Goal: Download file/media

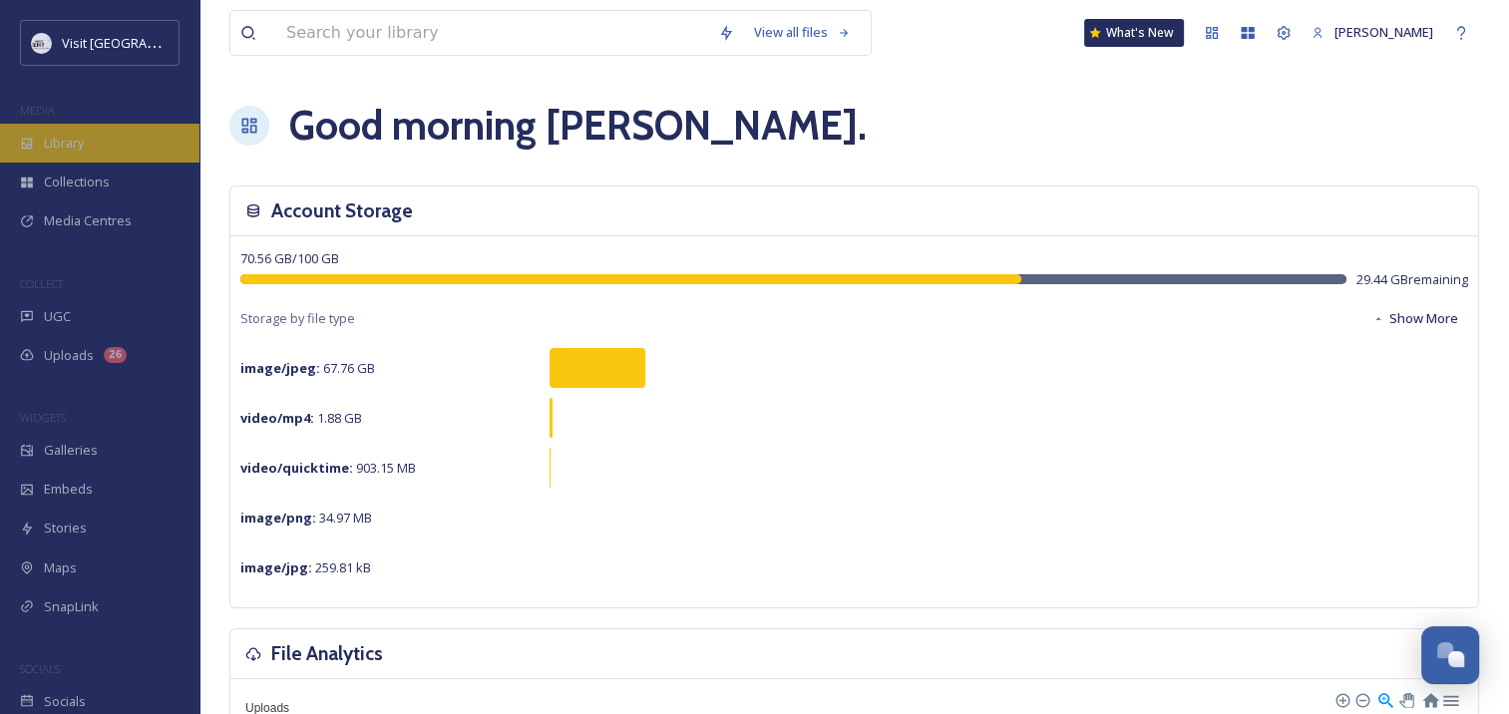
click at [89, 144] on div "Library" at bounding box center [100, 143] width 200 height 39
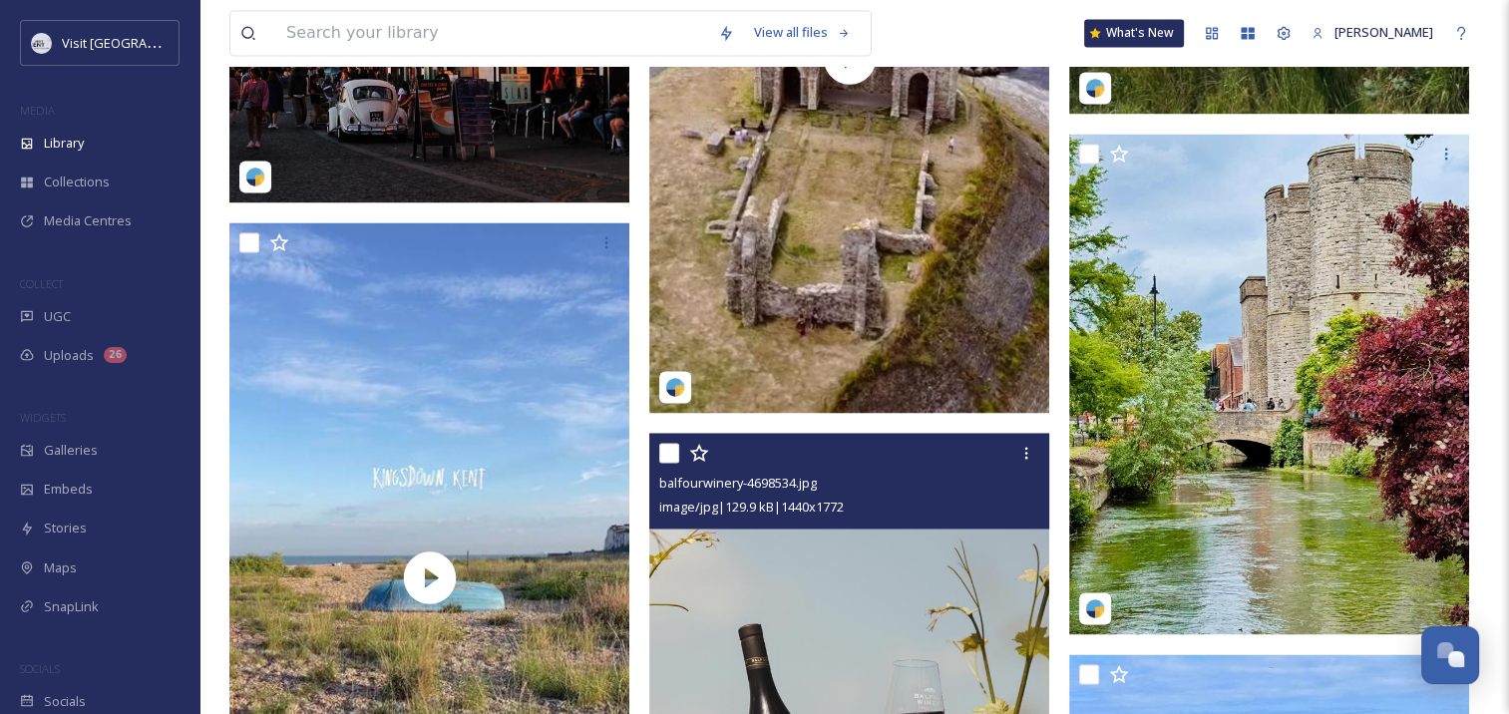
scroll to position [3208, 0]
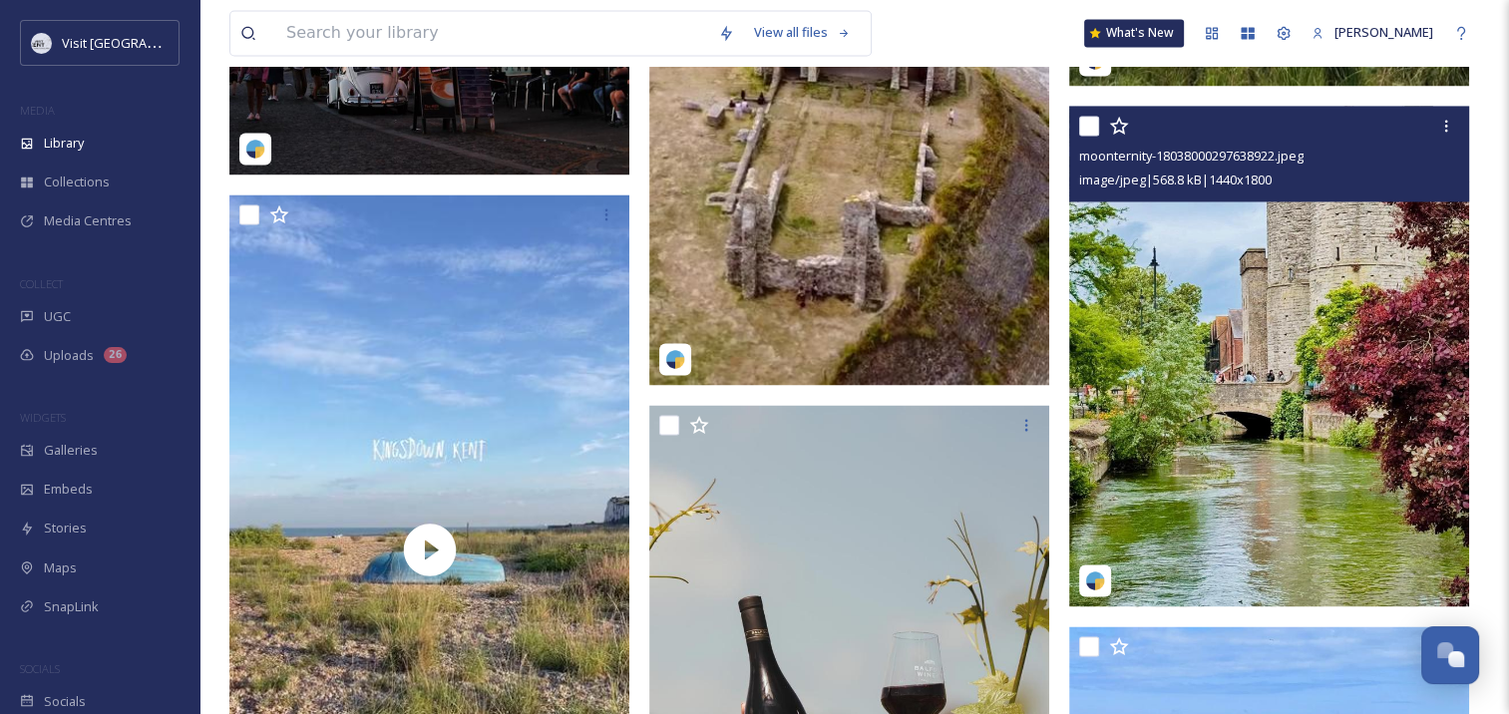
click at [1266, 486] on img at bounding box center [1269, 356] width 400 height 500
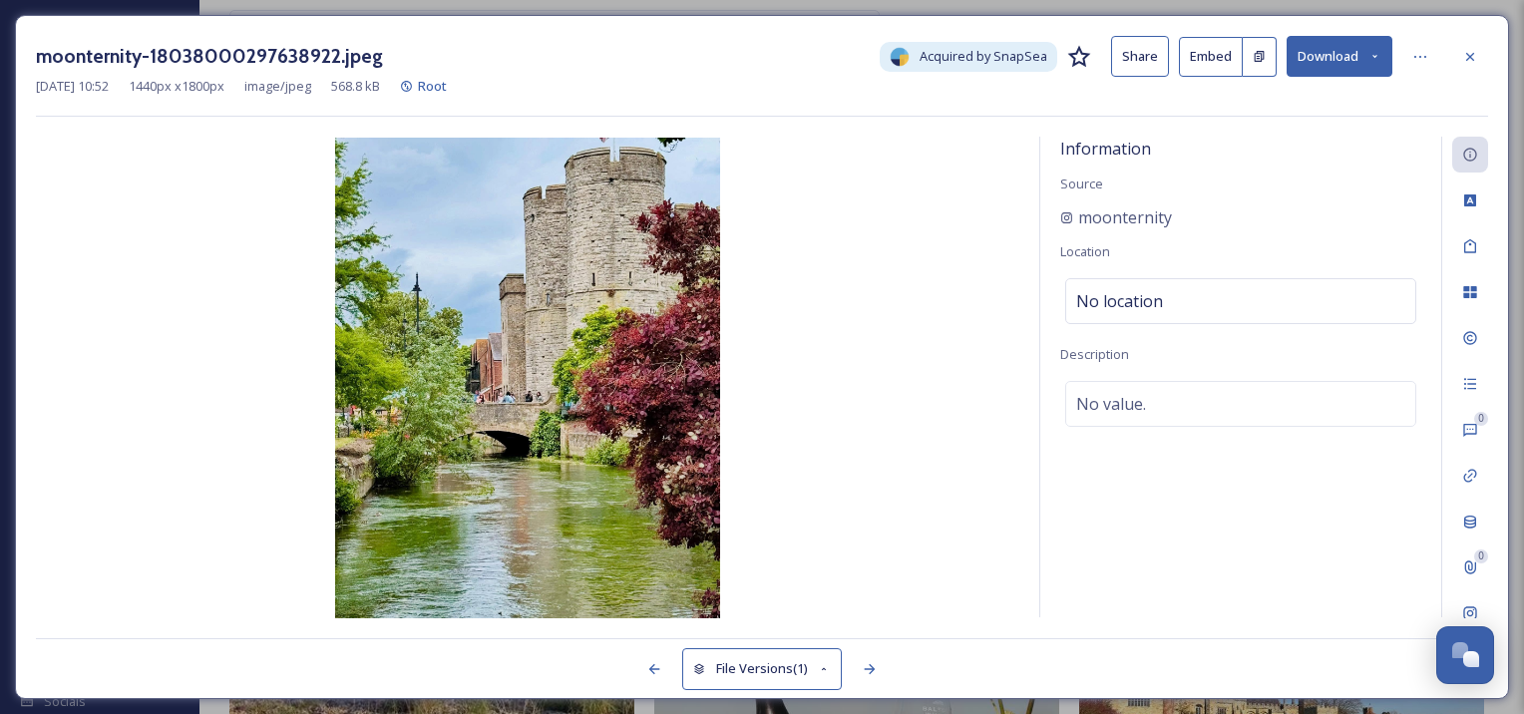
click at [538, 381] on img at bounding box center [528, 378] width 984 height 481
click at [1357, 57] on button "Download" at bounding box center [1340, 56] width 106 height 41
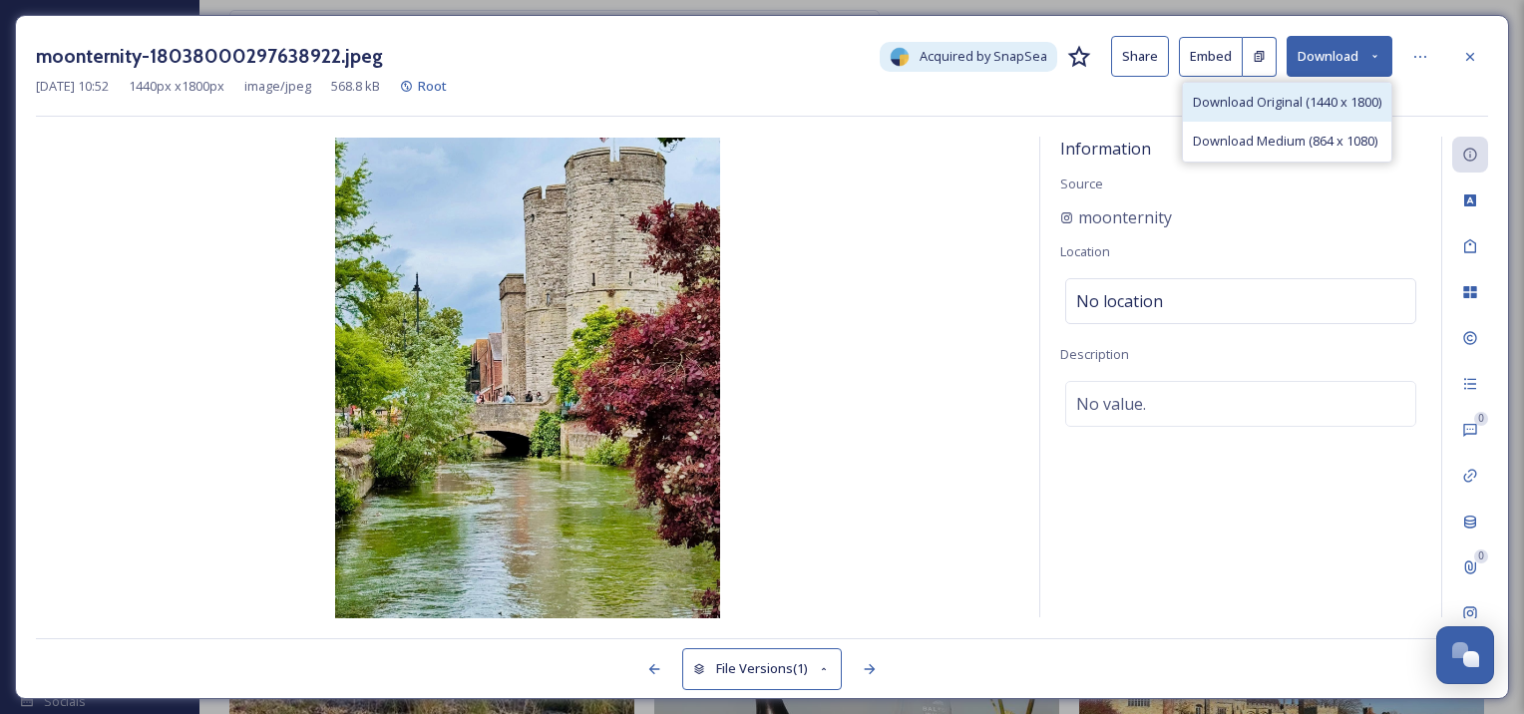
click at [1336, 100] on span "Download Original (1440 x 1800)" at bounding box center [1287, 102] width 189 height 19
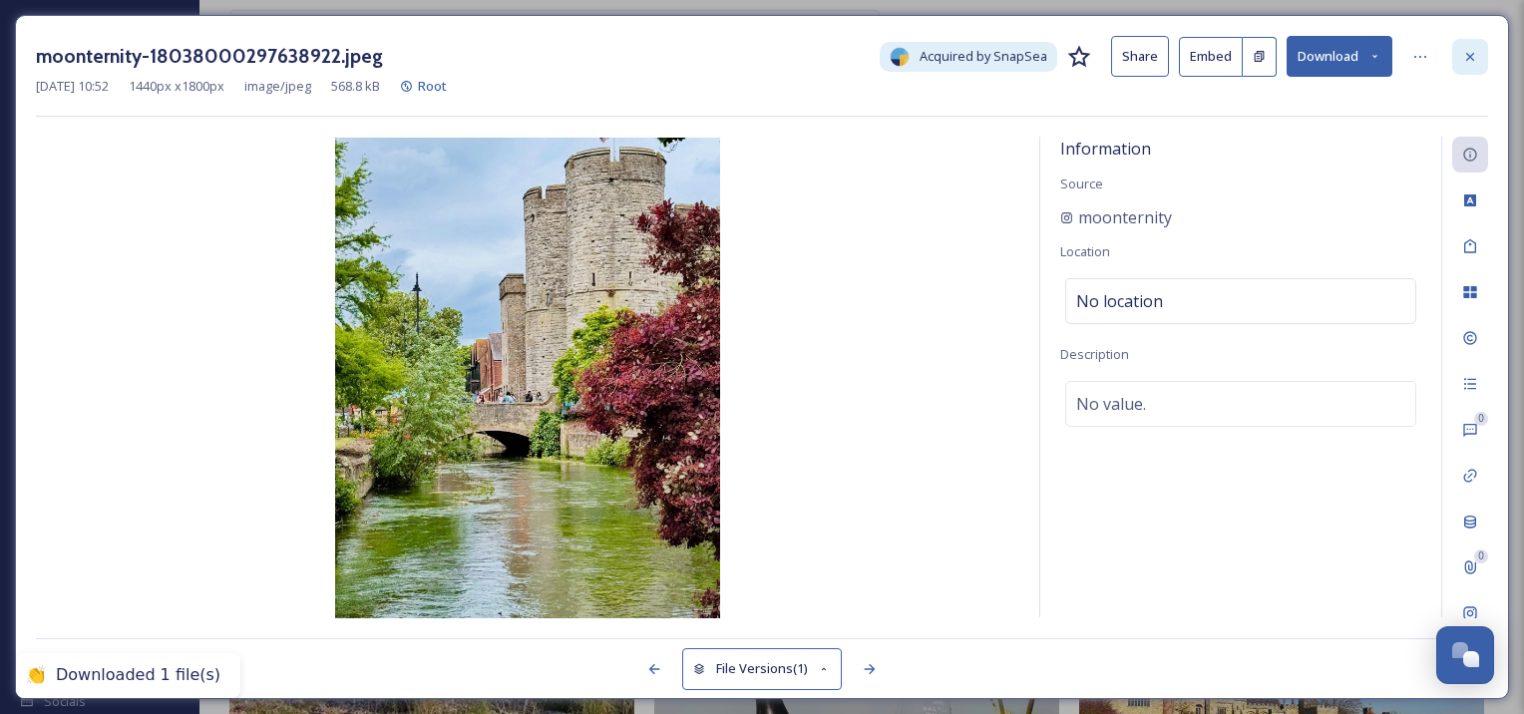
click at [1472, 55] on icon at bounding box center [1470, 57] width 16 height 16
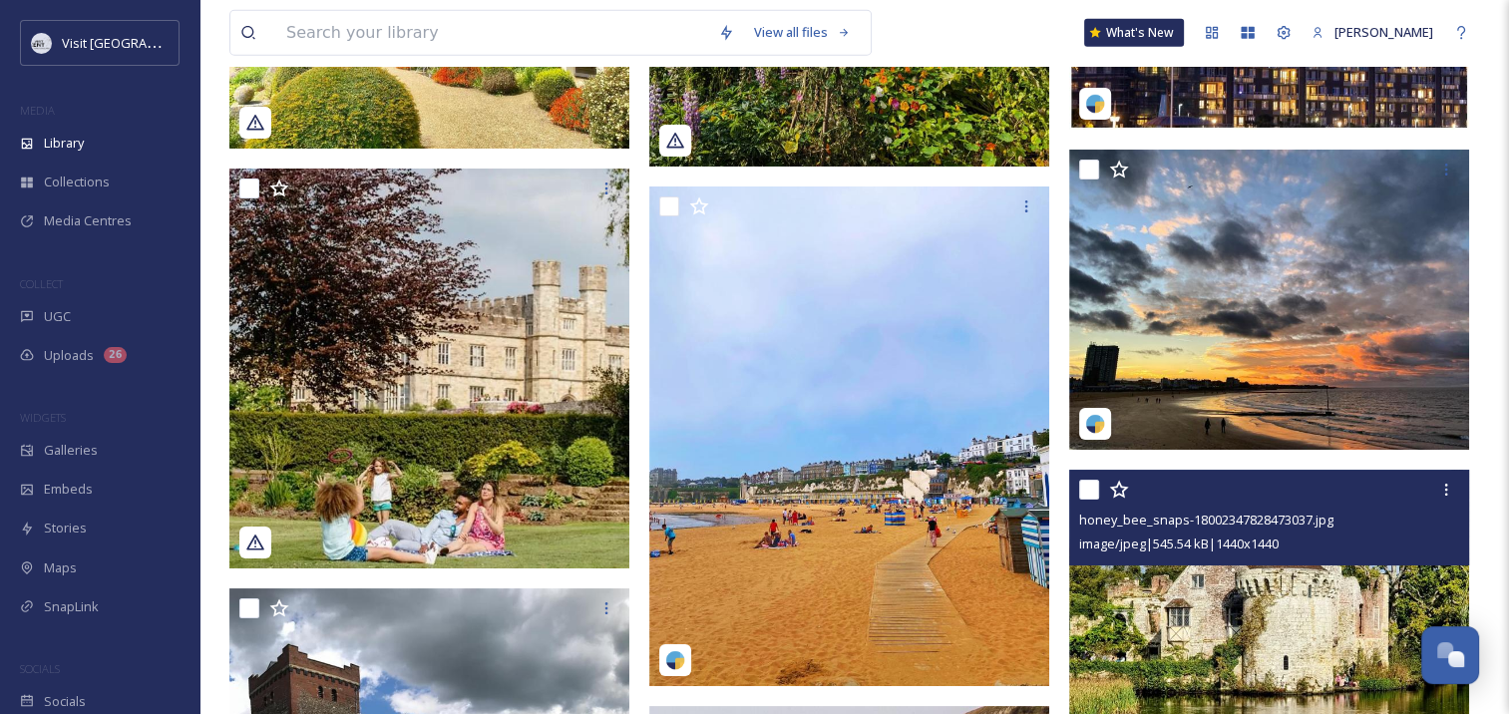
scroll to position [5184, 0]
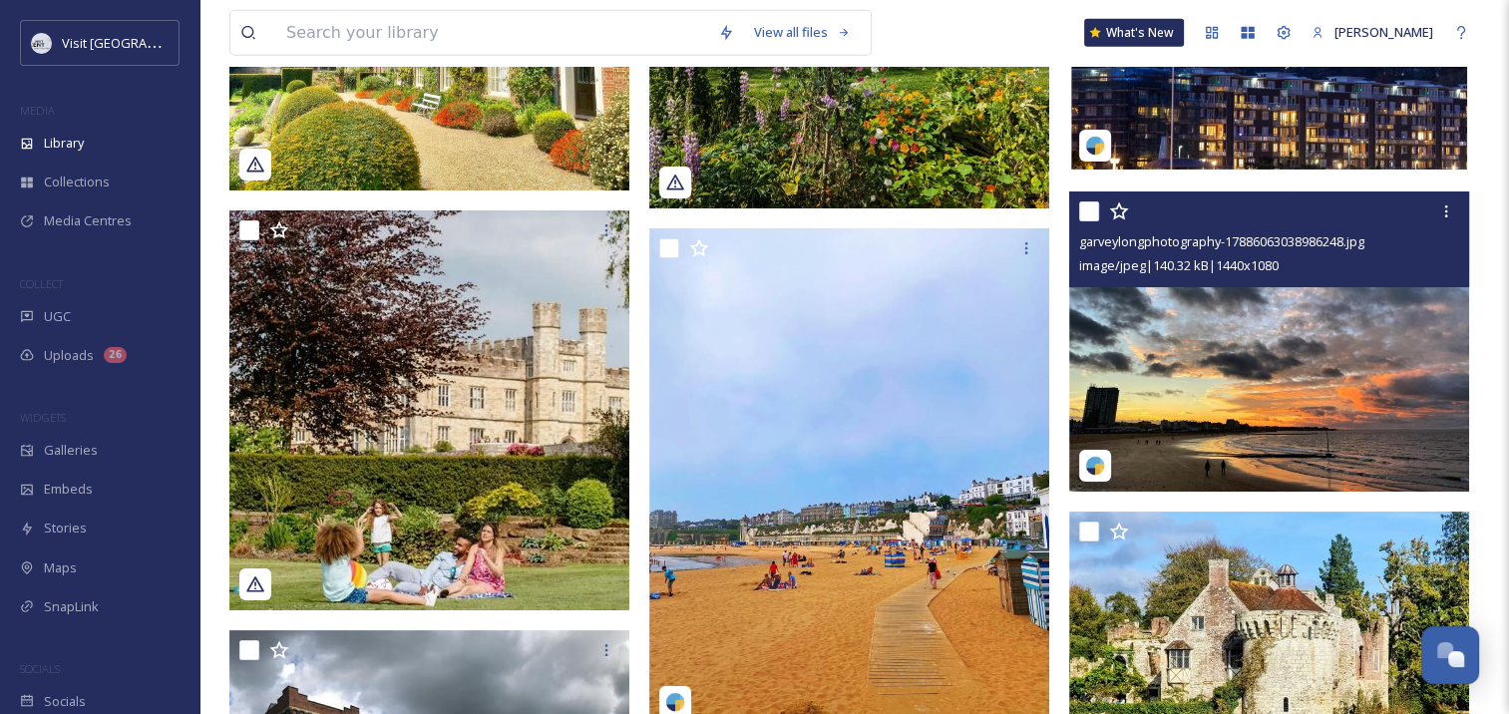
click at [1235, 416] on img at bounding box center [1269, 342] width 400 height 300
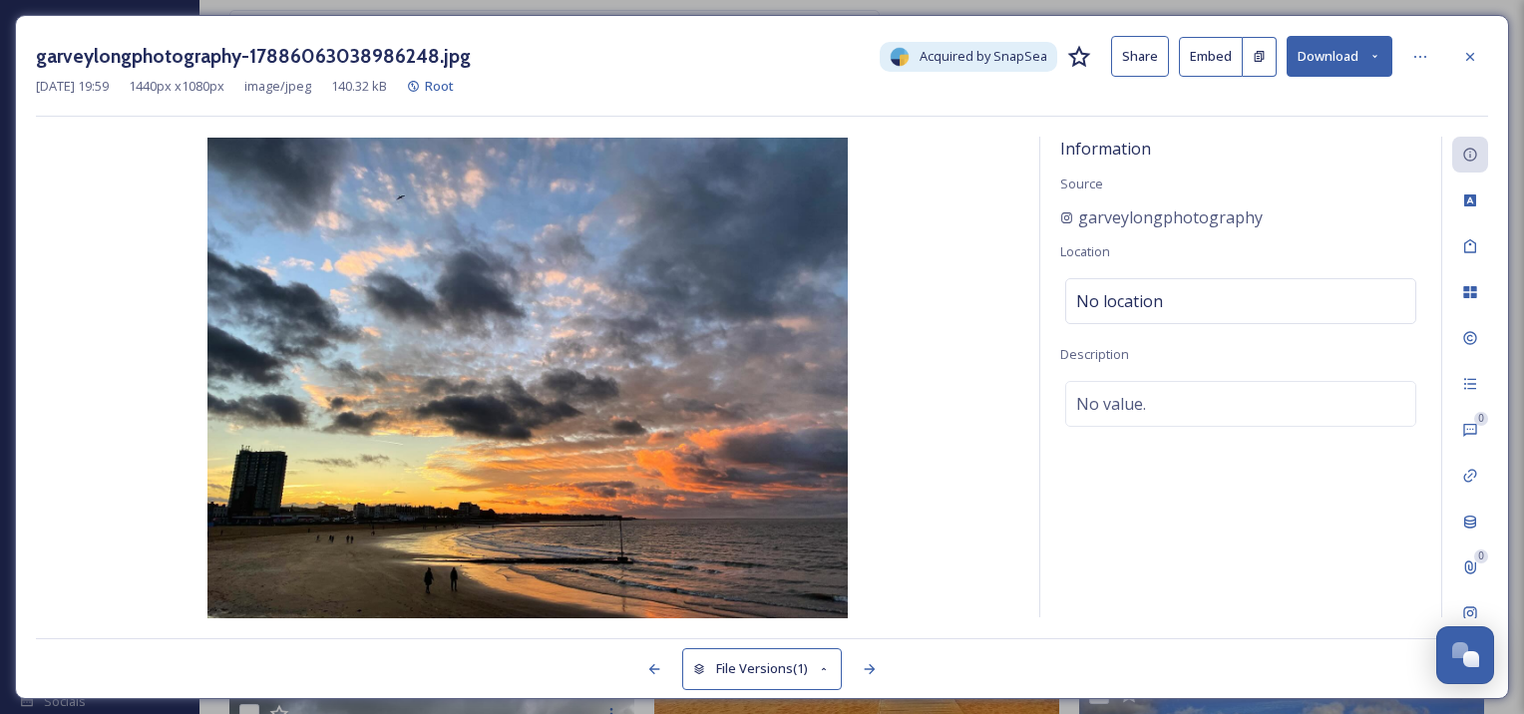
click at [1318, 52] on button "Download" at bounding box center [1340, 56] width 106 height 41
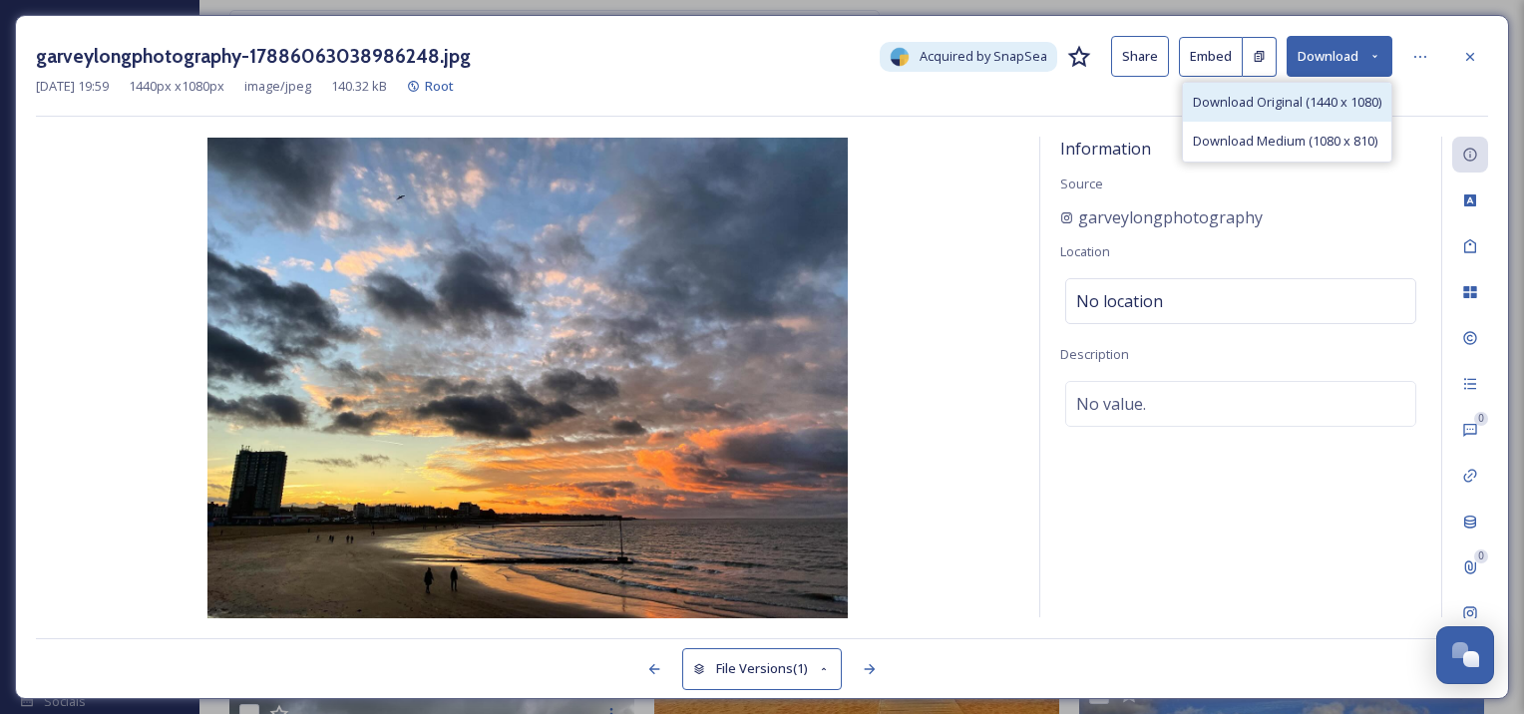
click at [1289, 109] on span "Download Original (1440 x 1080)" at bounding box center [1287, 102] width 189 height 19
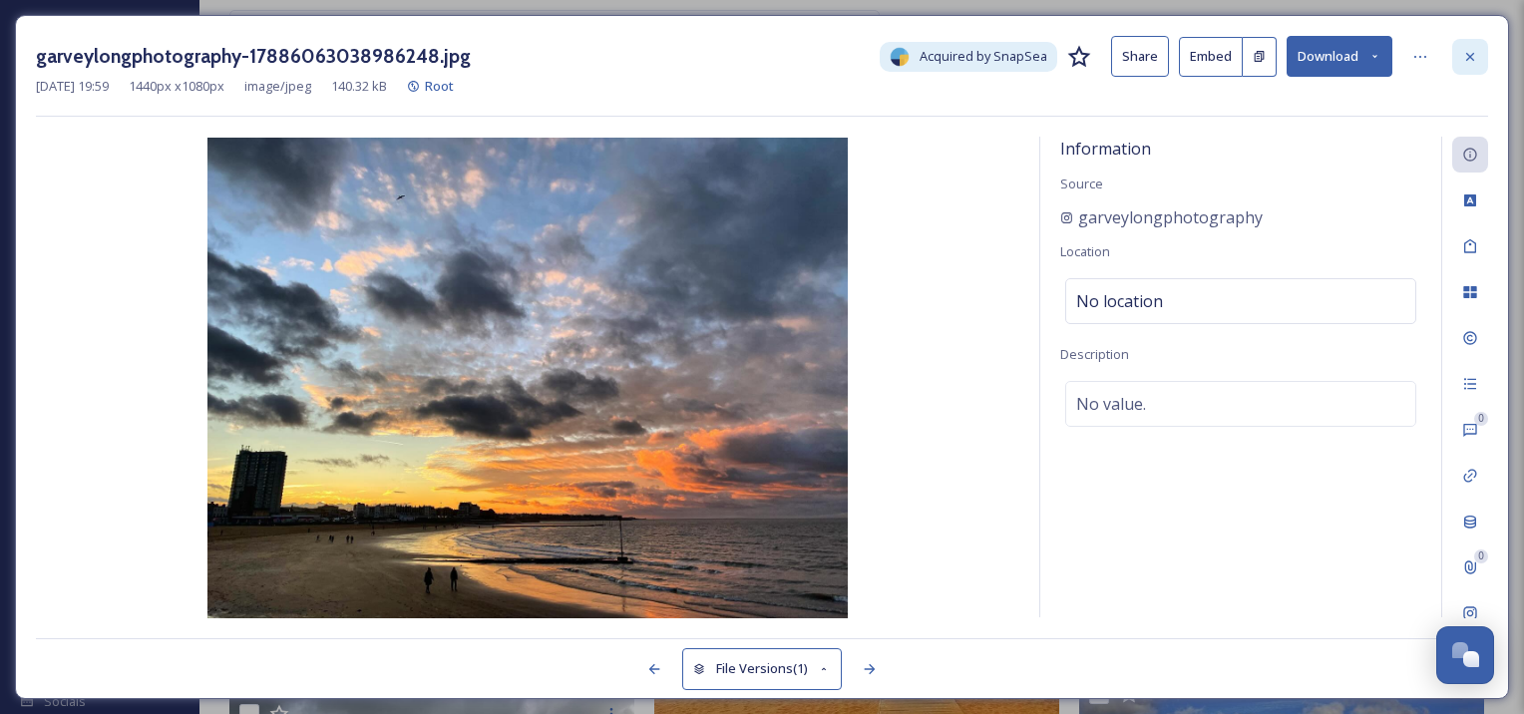
click at [1468, 64] on div at bounding box center [1470, 57] width 36 height 36
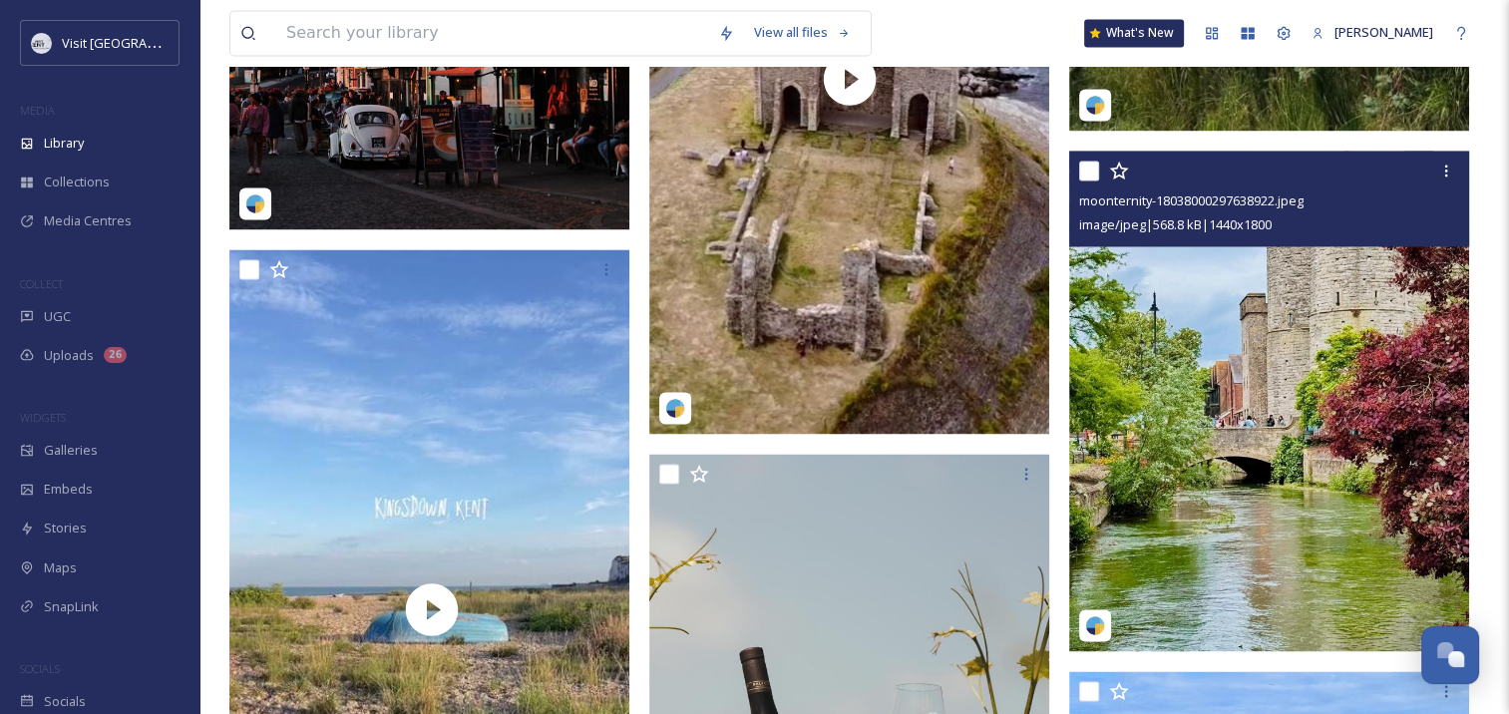
scroll to position [3190, 0]
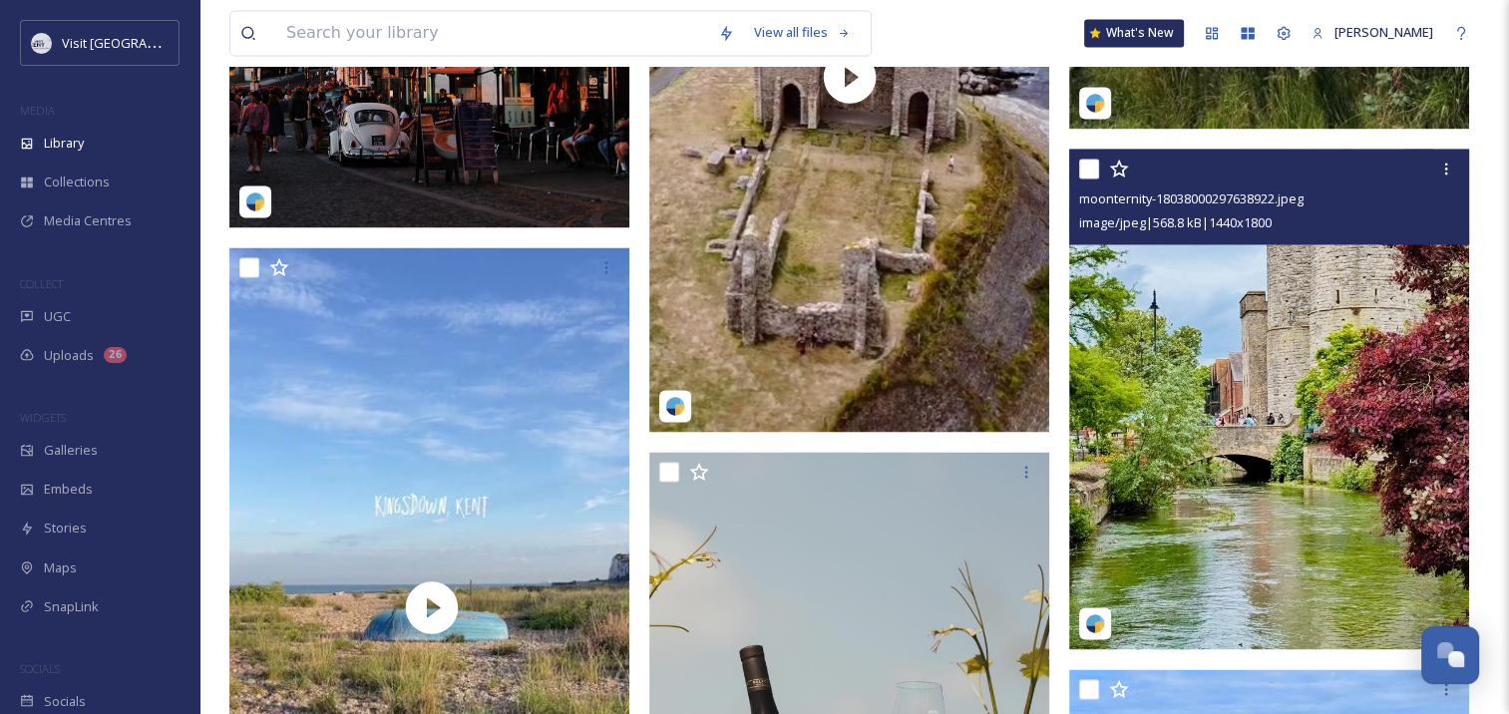
click at [1273, 338] on img at bounding box center [1269, 399] width 400 height 500
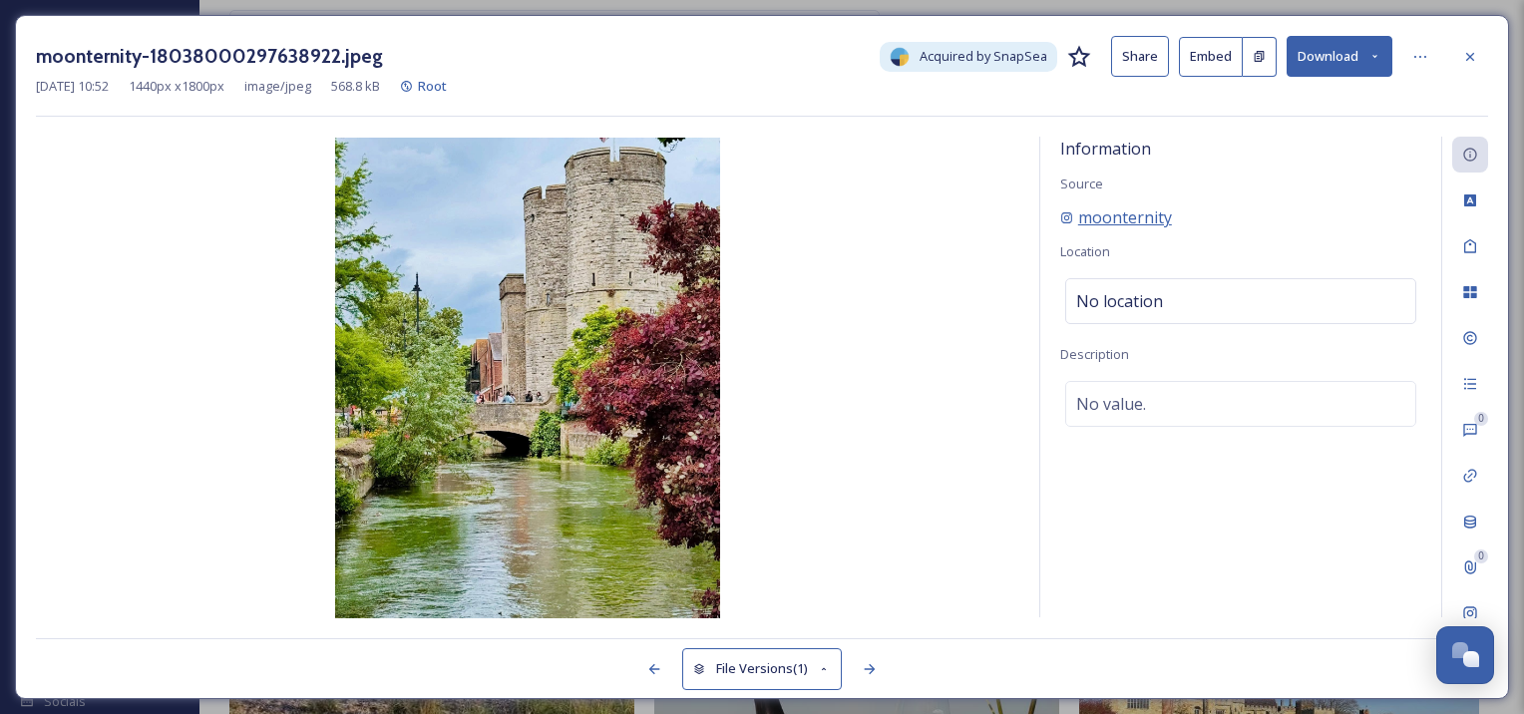
click at [1112, 210] on span "moonternity" at bounding box center [1125, 218] width 94 height 24
click at [1122, 211] on span "moonternity" at bounding box center [1125, 218] width 94 height 24
click at [1475, 337] on icon at bounding box center [1470, 338] width 16 height 16
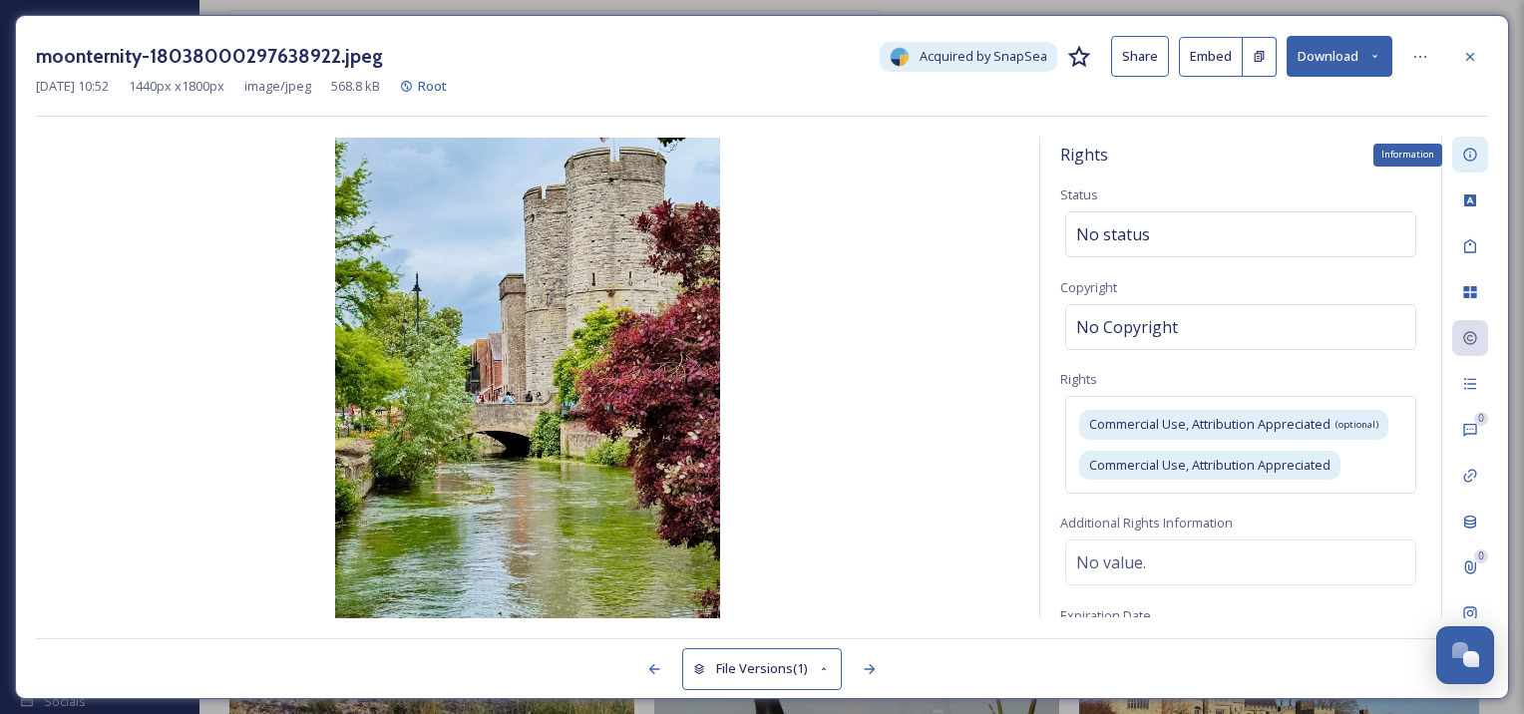
click at [1478, 153] on div "Information" at bounding box center [1470, 155] width 36 height 36
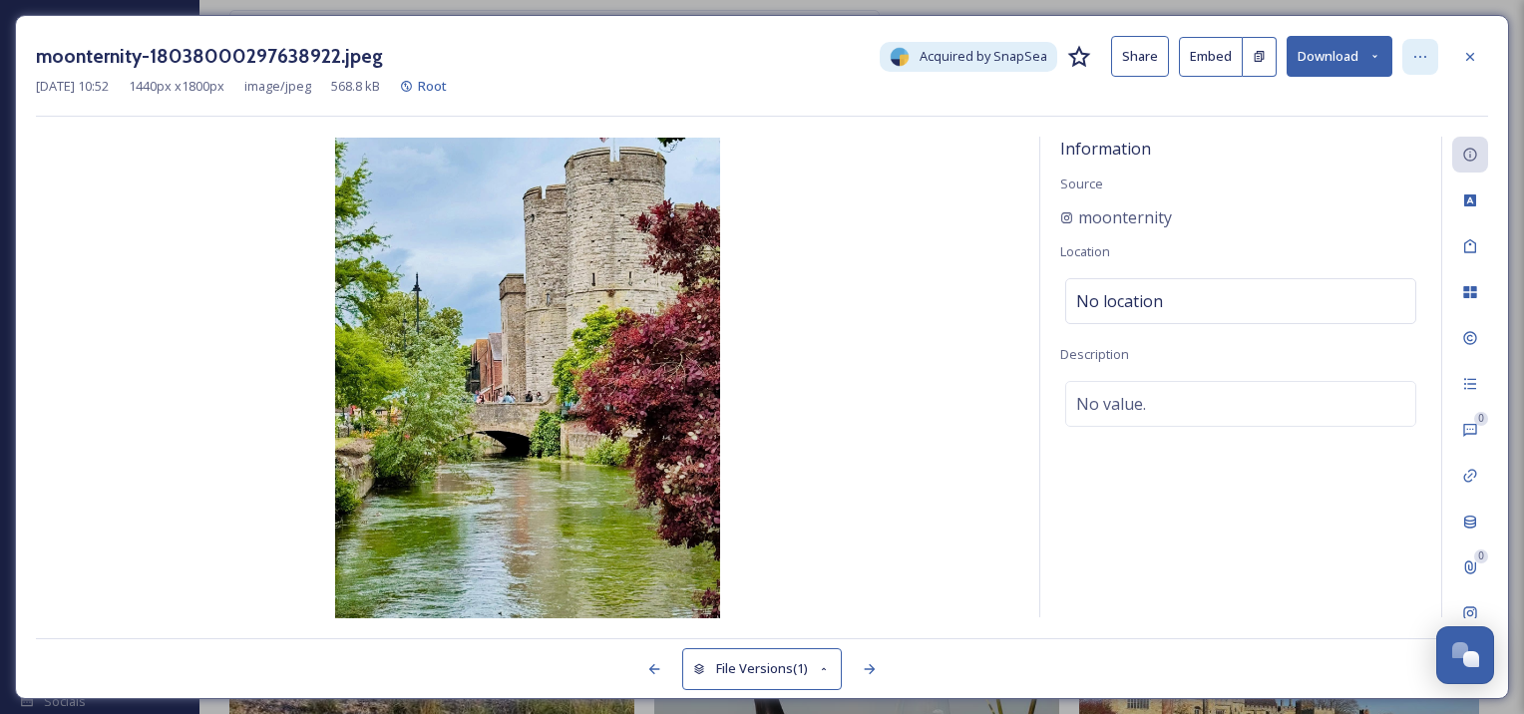
click at [1420, 55] on icon at bounding box center [1421, 57] width 16 height 16
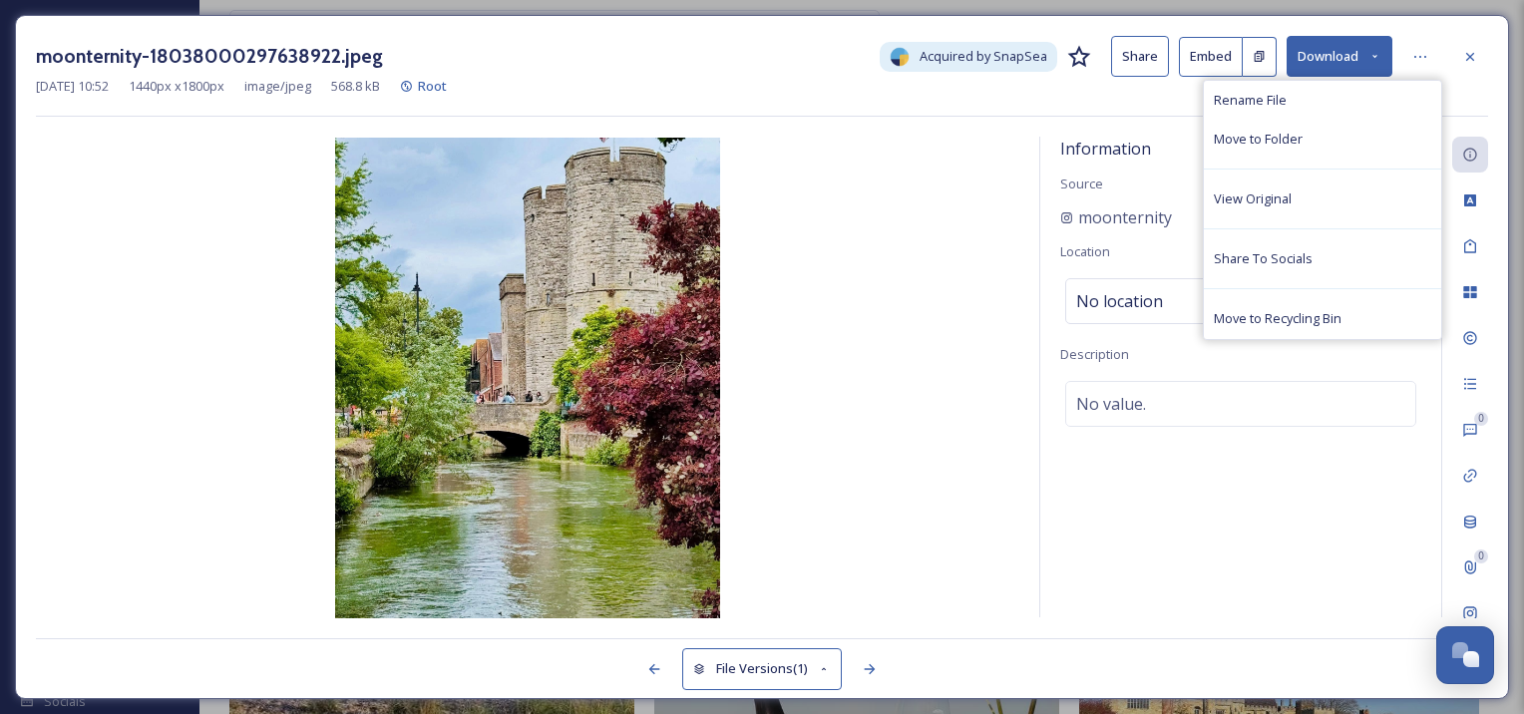
click at [909, 222] on img at bounding box center [528, 378] width 984 height 481
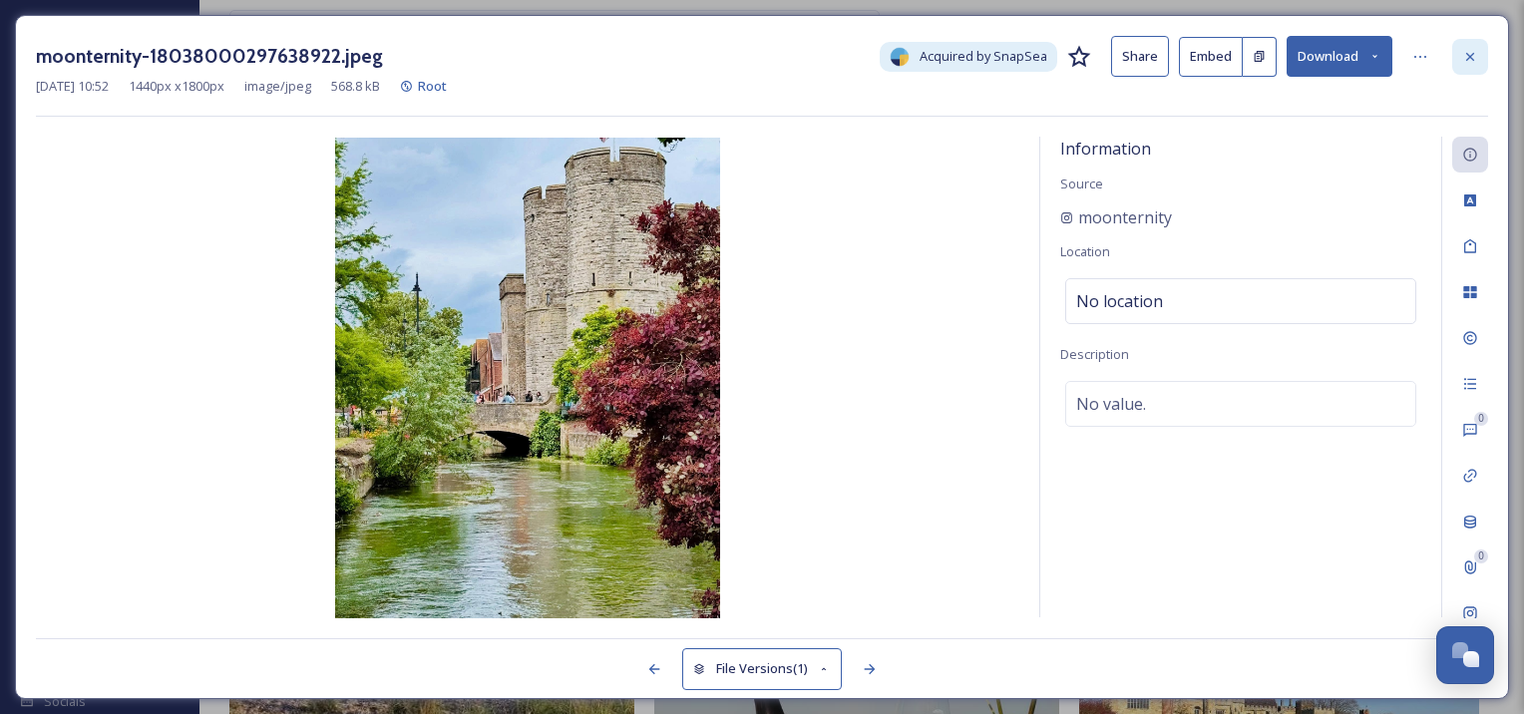
click at [1472, 64] on icon at bounding box center [1470, 57] width 16 height 16
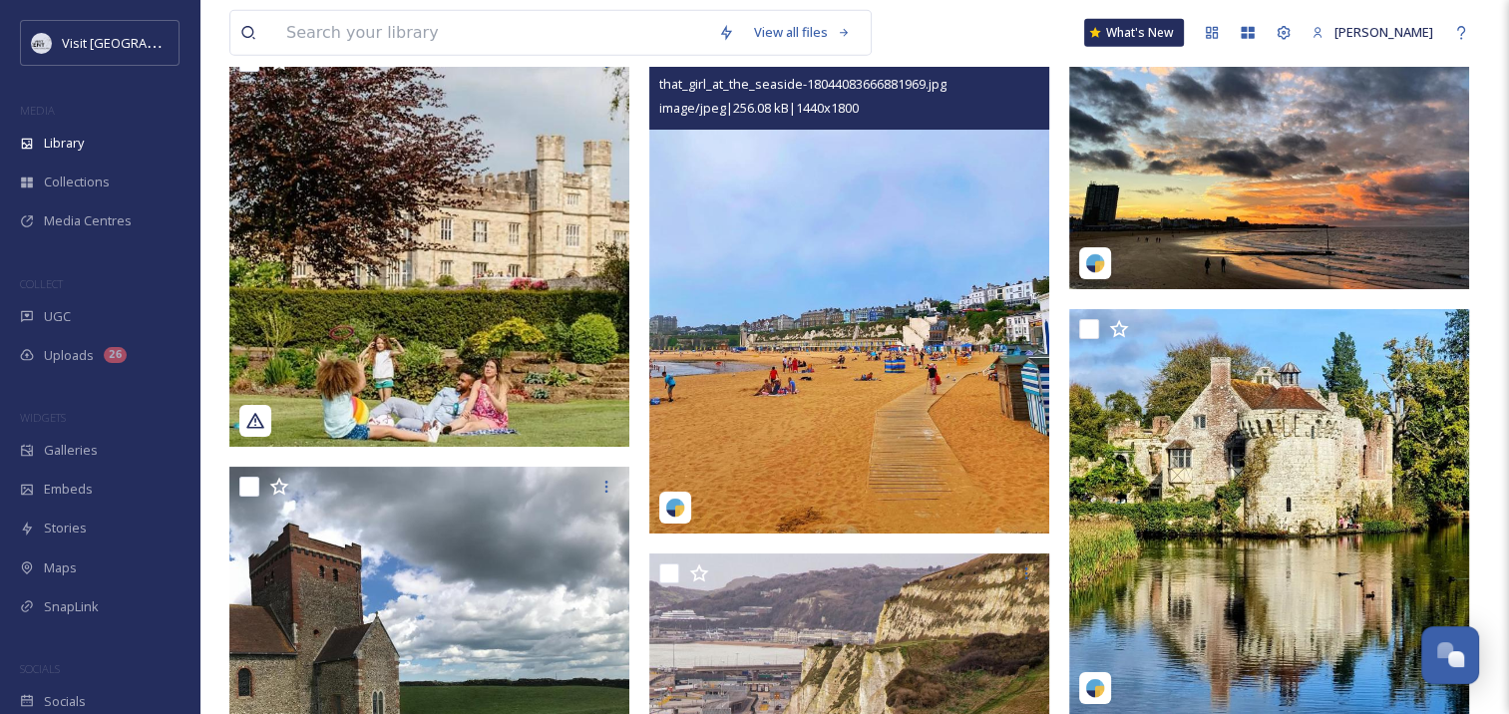
scroll to position [5128, 0]
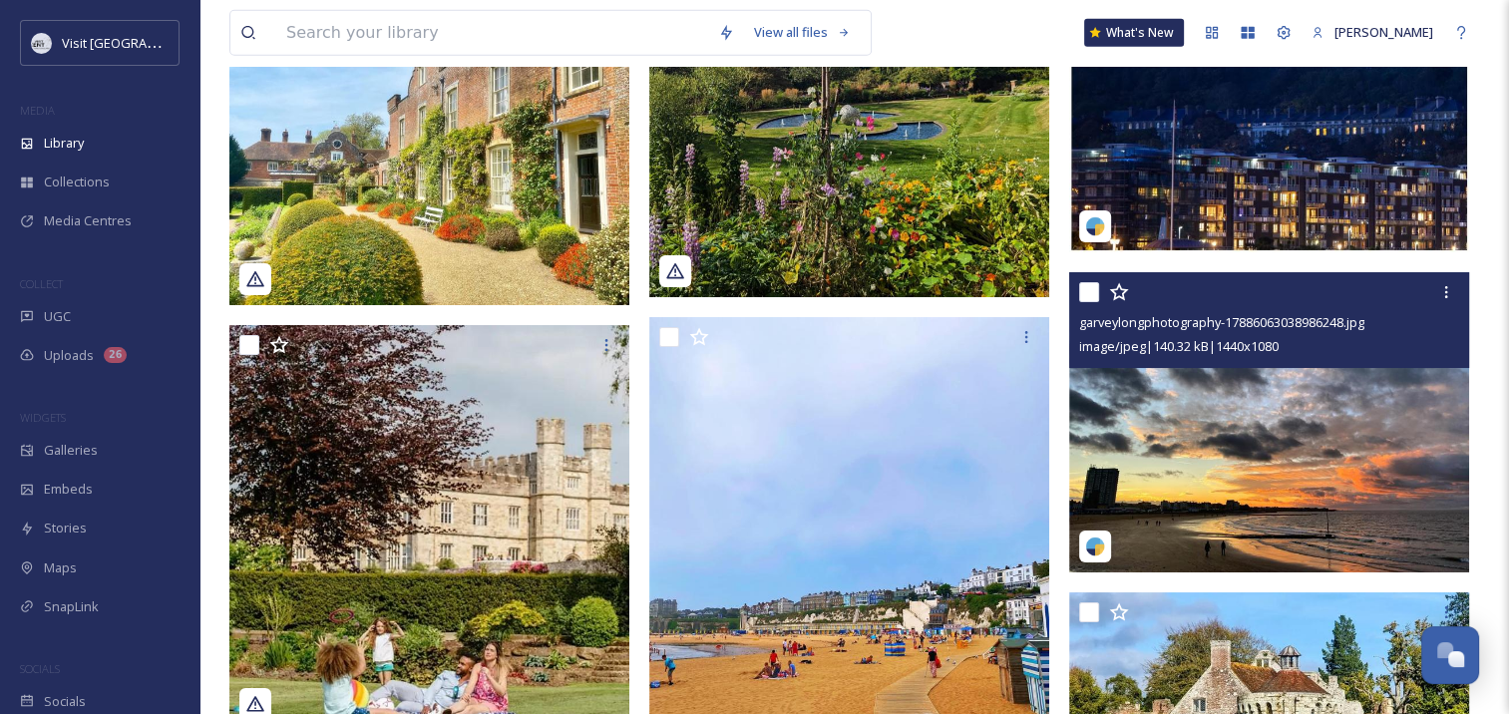
click at [1226, 431] on img at bounding box center [1269, 422] width 400 height 300
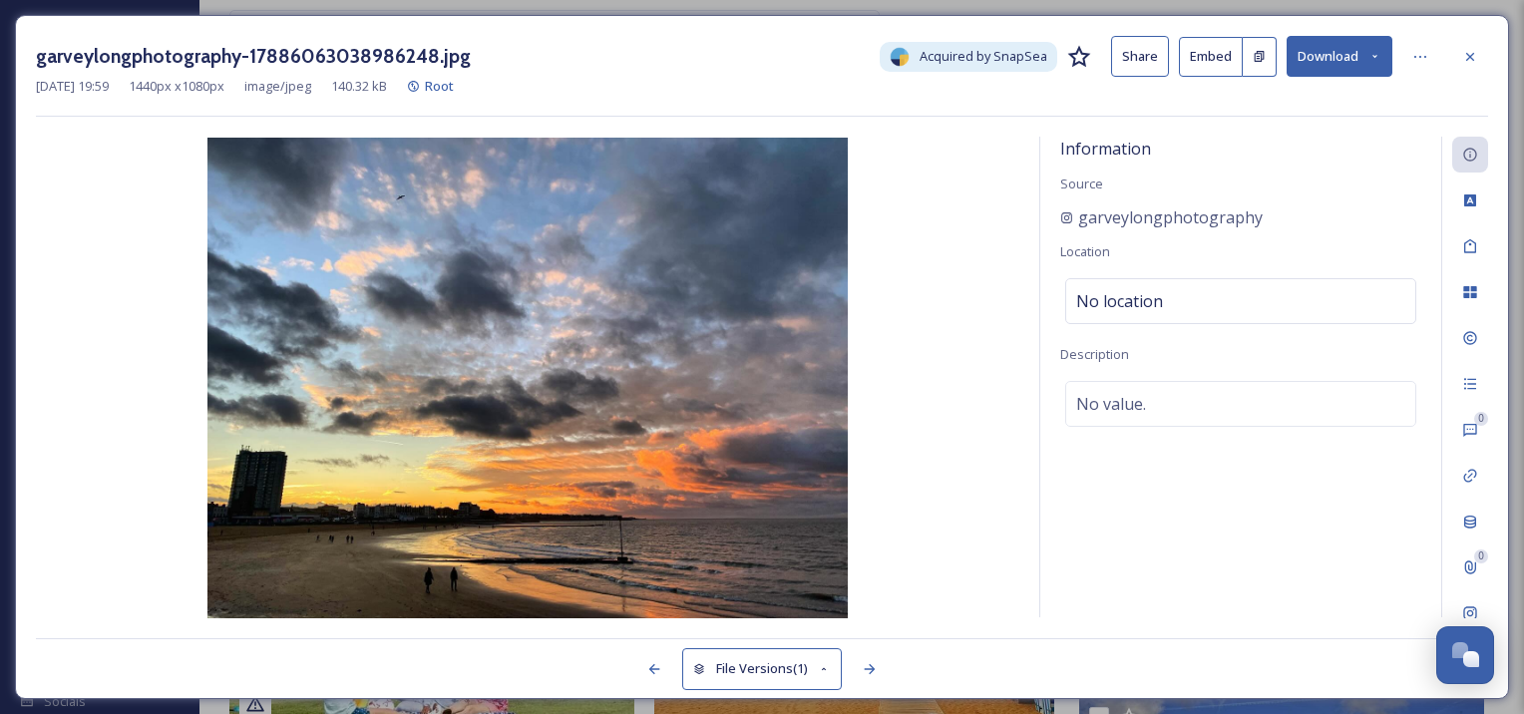
click at [581, 335] on img at bounding box center [528, 378] width 984 height 481
click at [1479, 55] on div at bounding box center [1470, 57] width 36 height 36
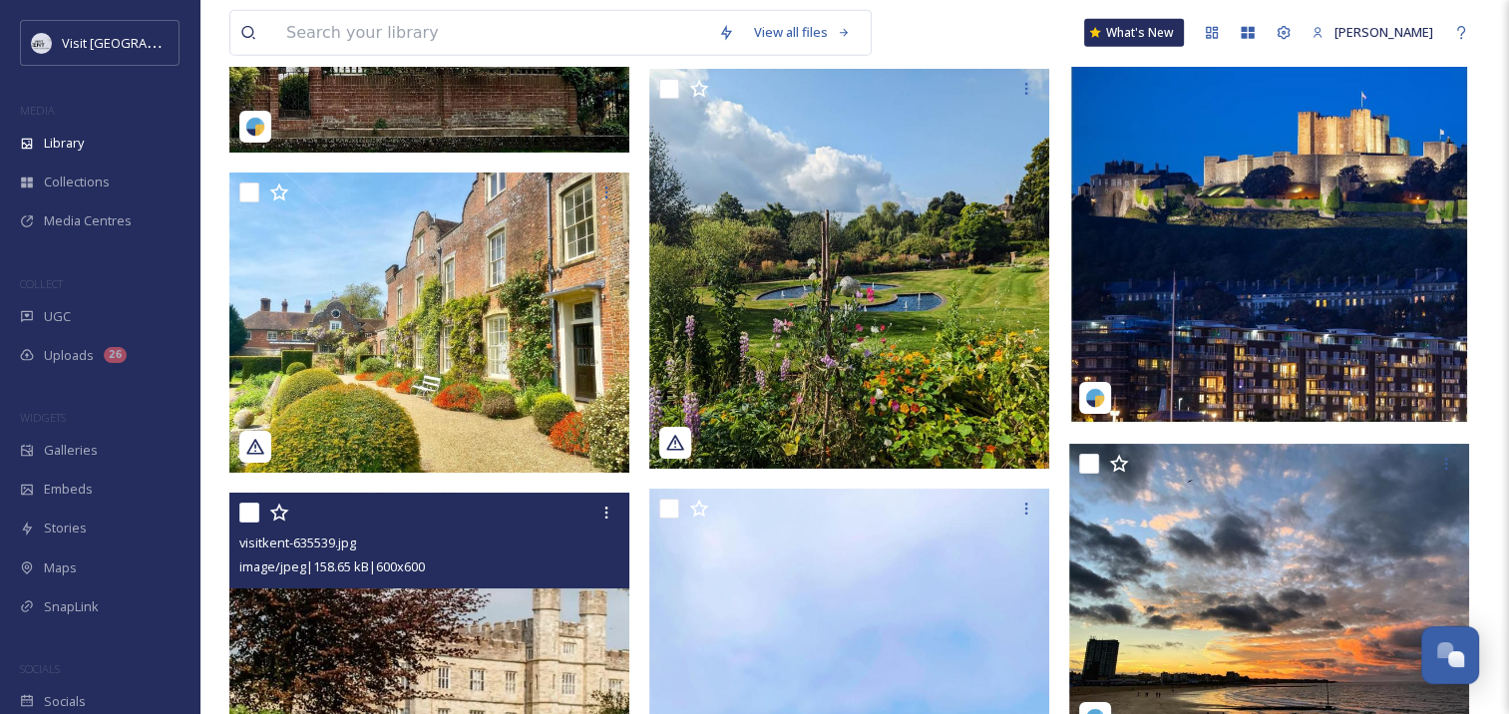
scroll to position [4956, 0]
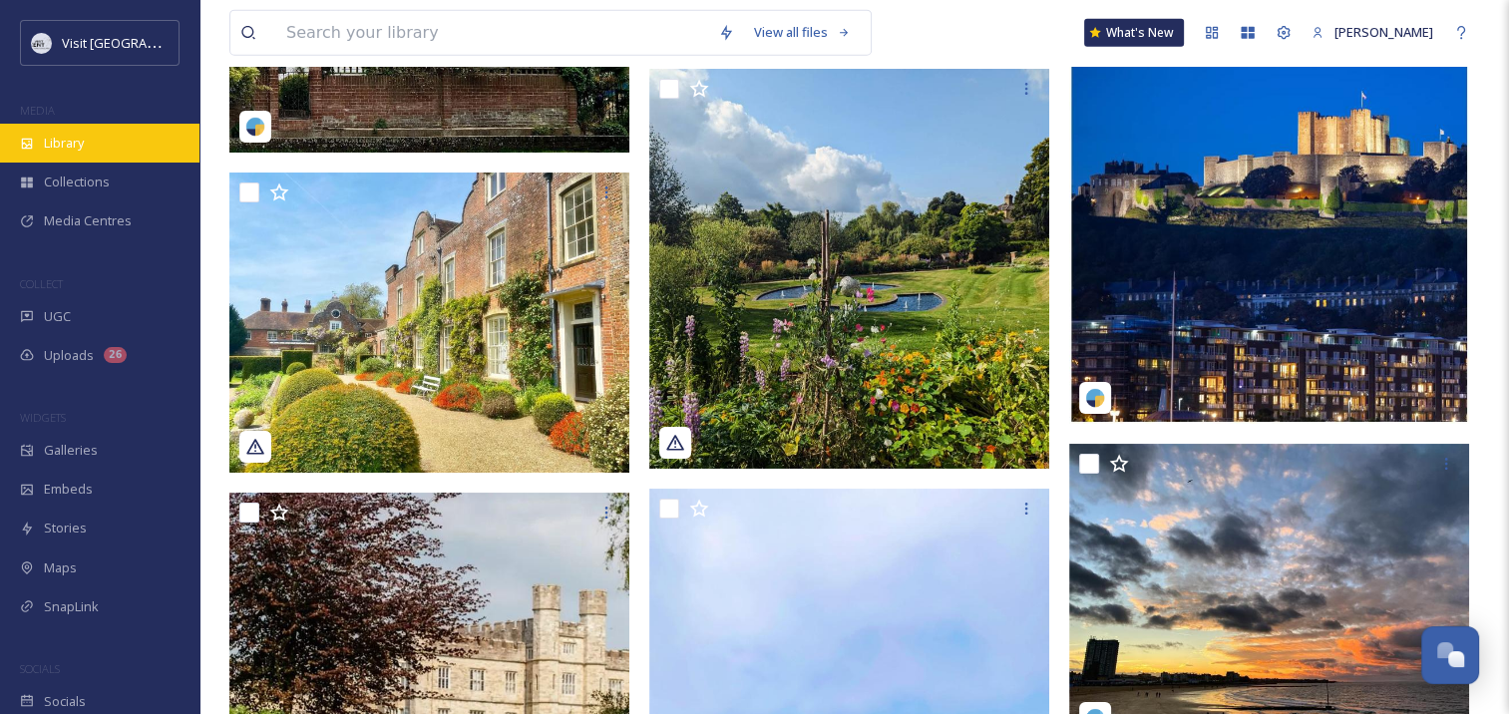
click at [56, 151] on span "Library" at bounding box center [64, 143] width 40 height 19
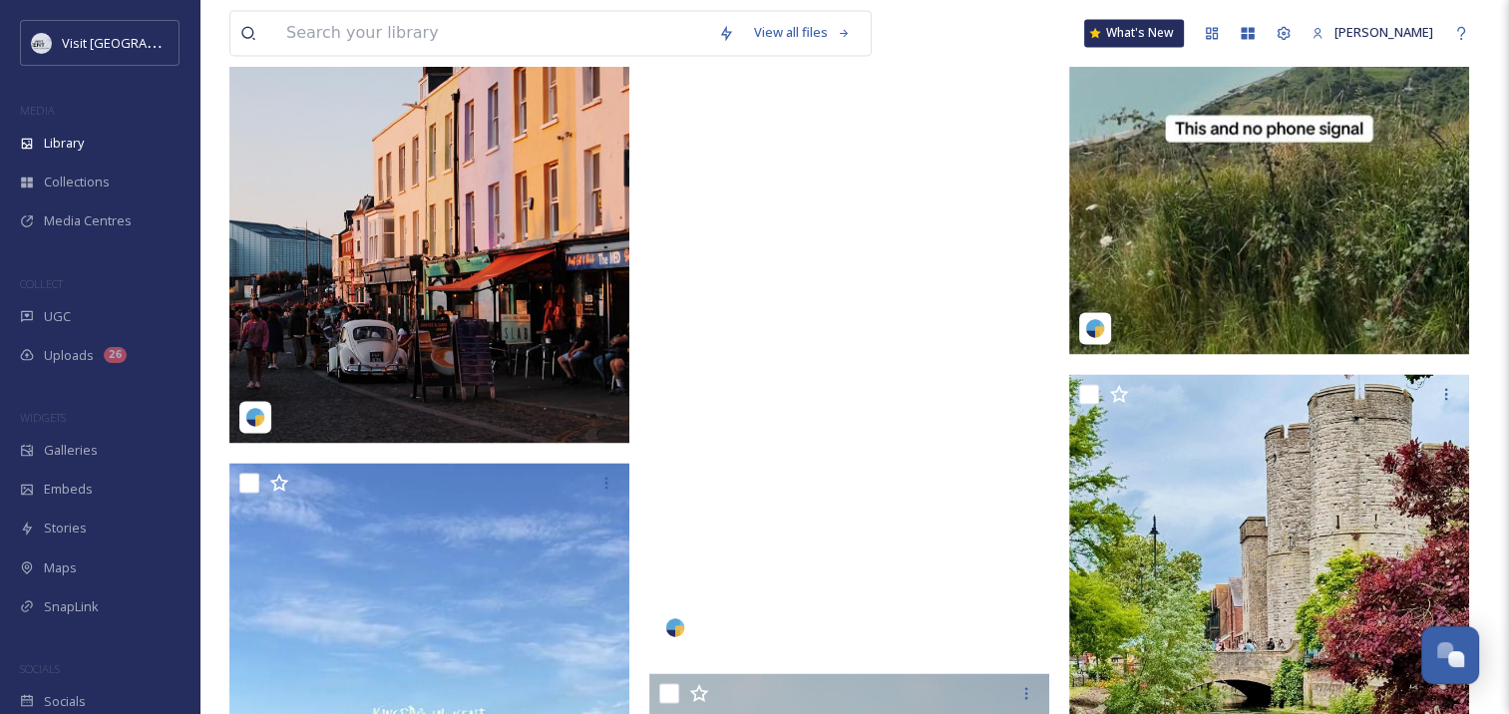
scroll to position [2889, 0]
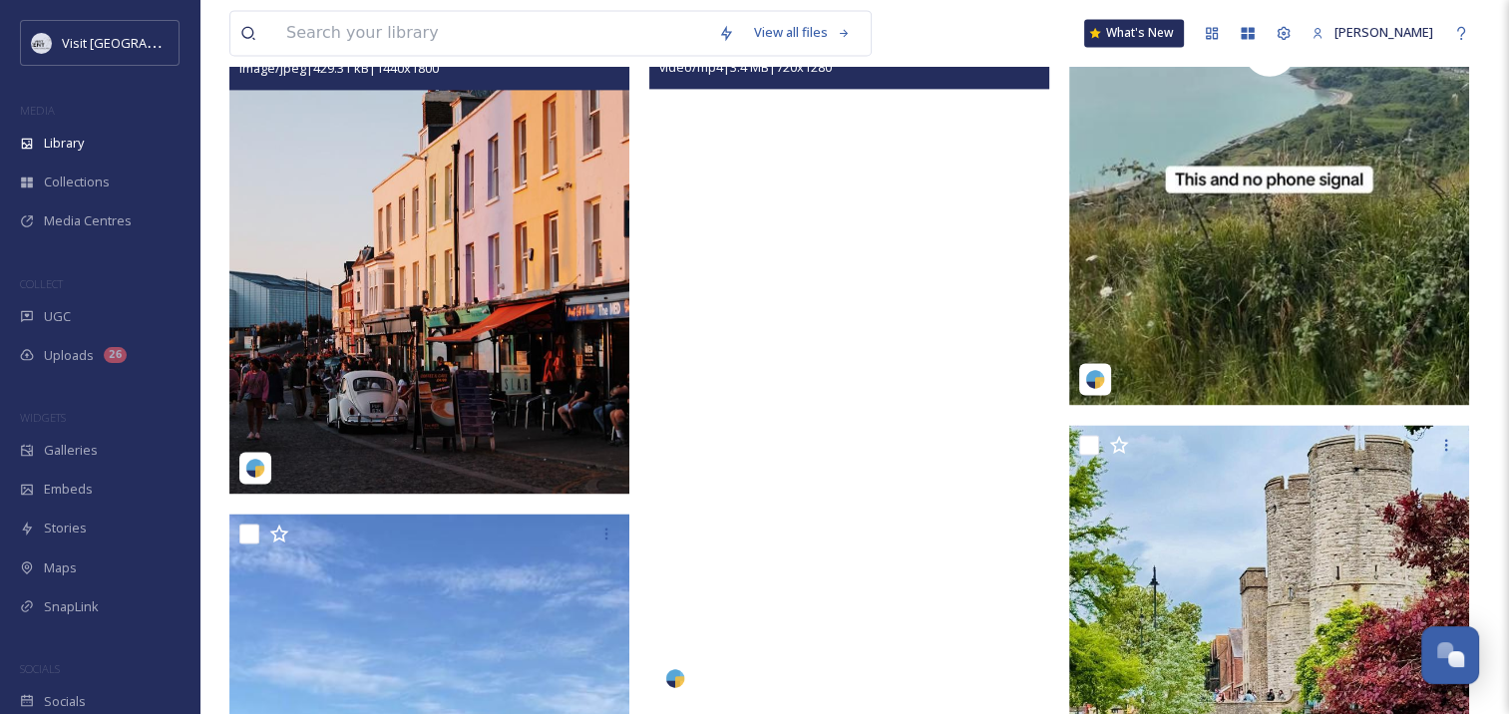
click at [532, 371] on img at bounding box center [429, 244] width 400 height 500
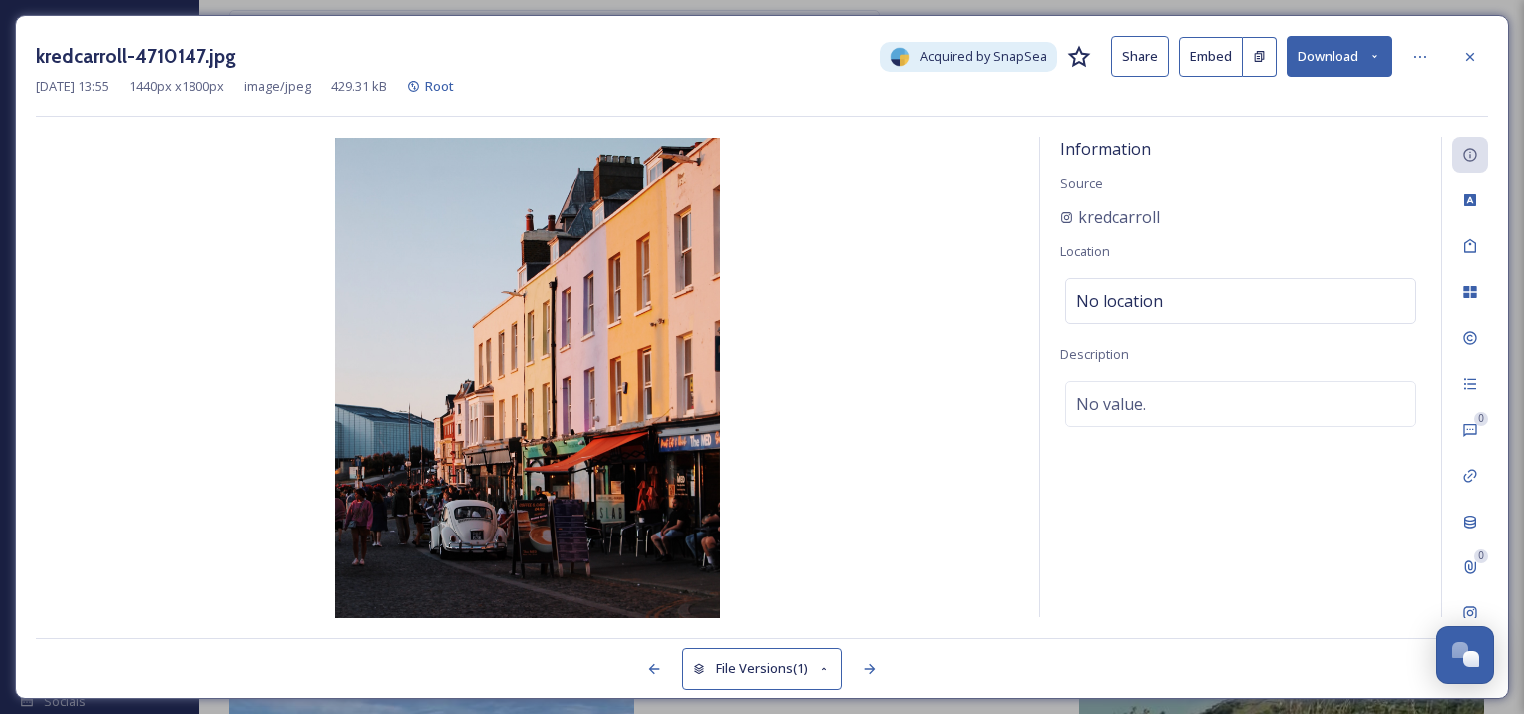
click at [1465, 52] on icon at bounding box center [1470, 57] width 16 height 16
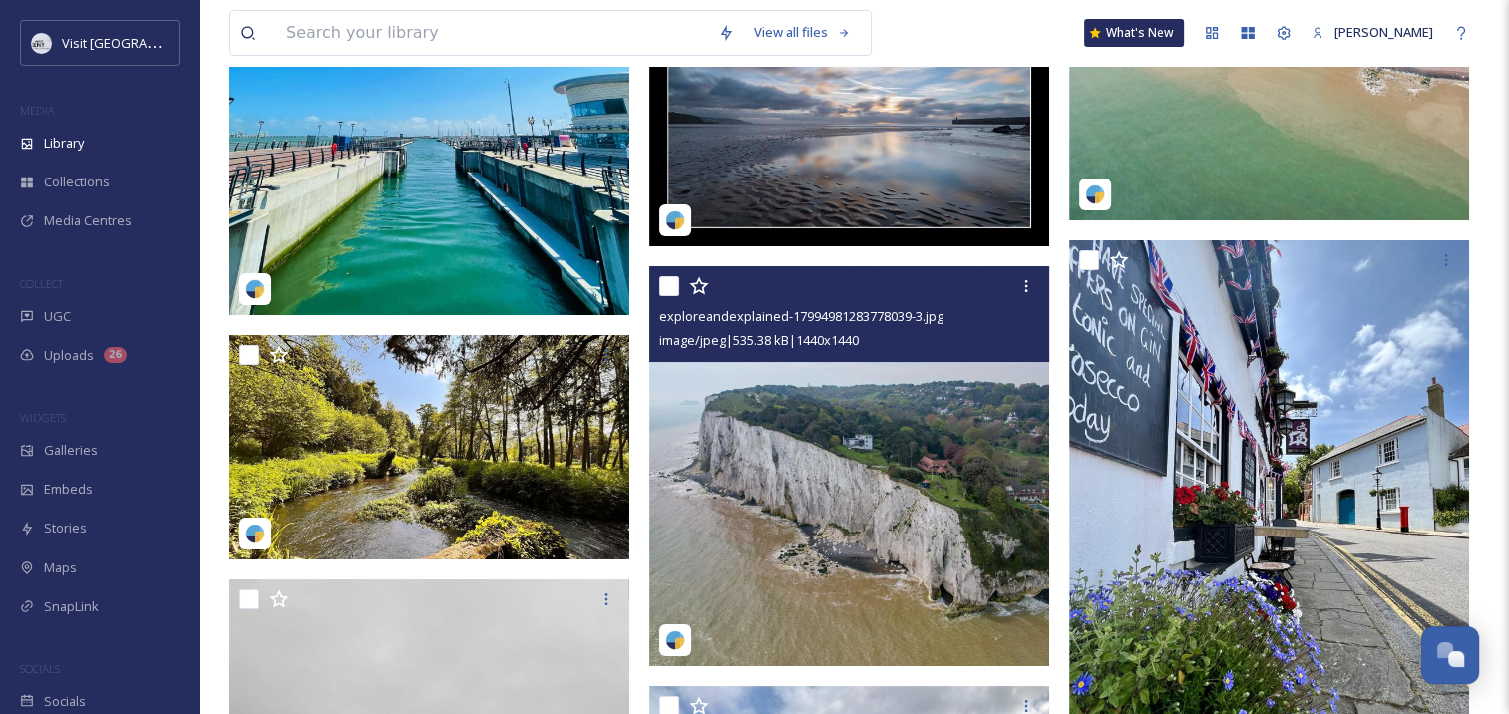
scroll to position [15882, 0]
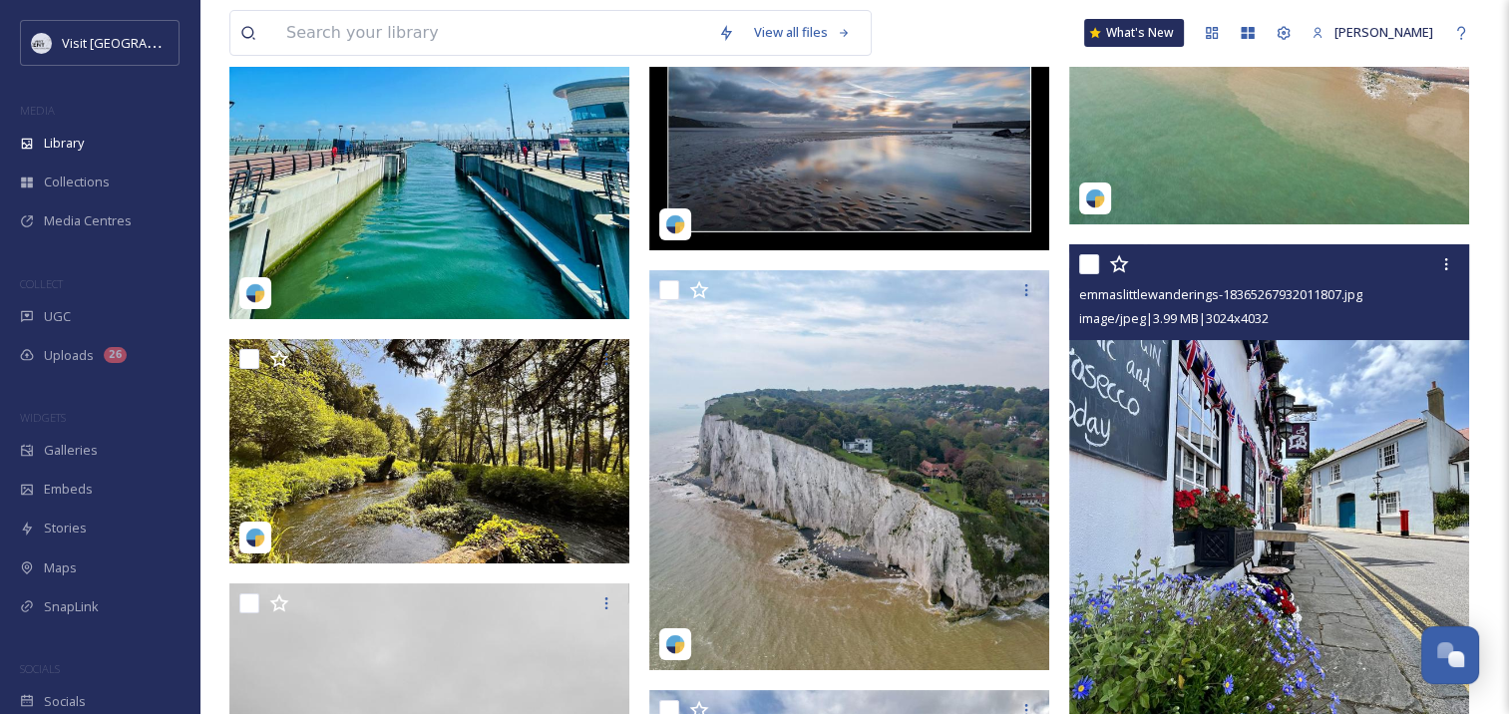
click at [1316, 529] on img at bounding box center [1269, 510] width 400 height 533
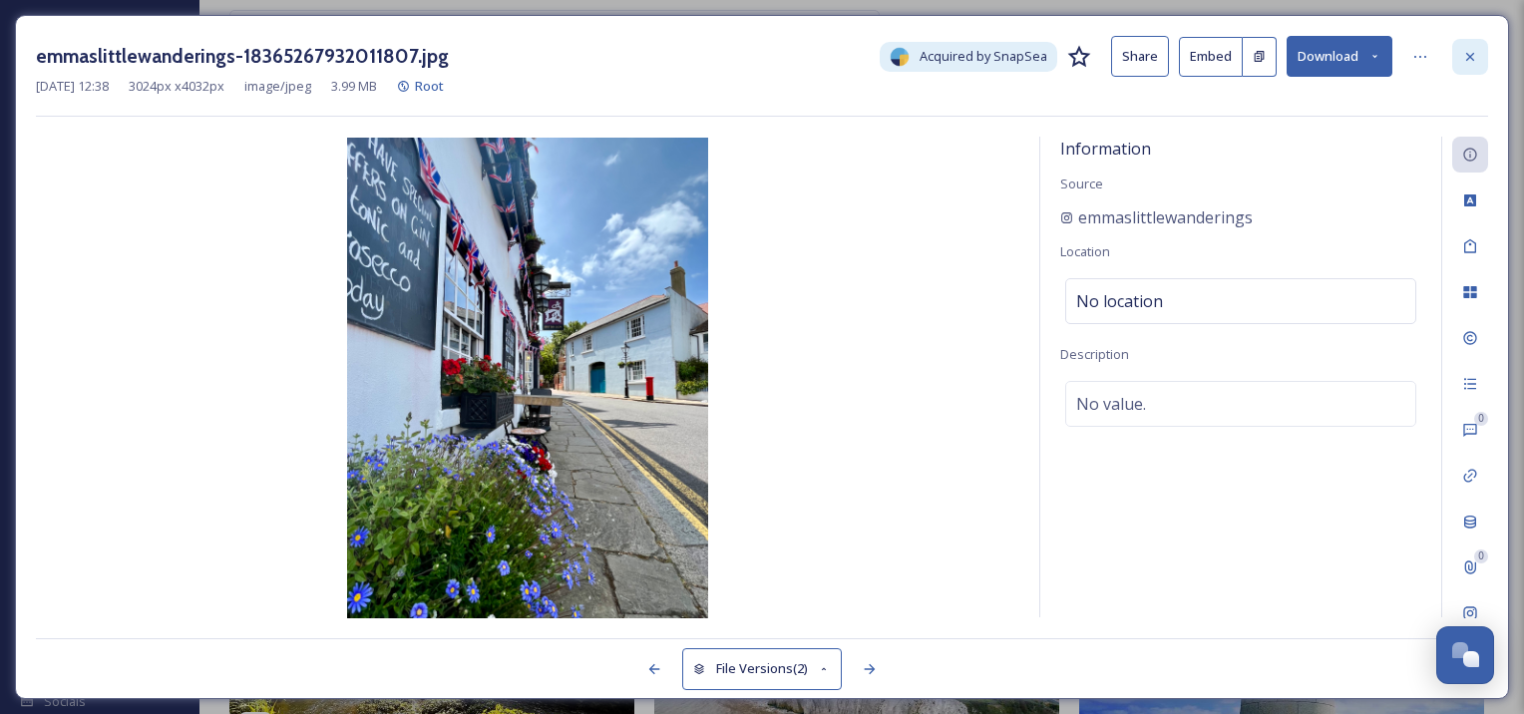
click at [1476, 57] on icon at bounding box center [1470, 57] width 16 height 16
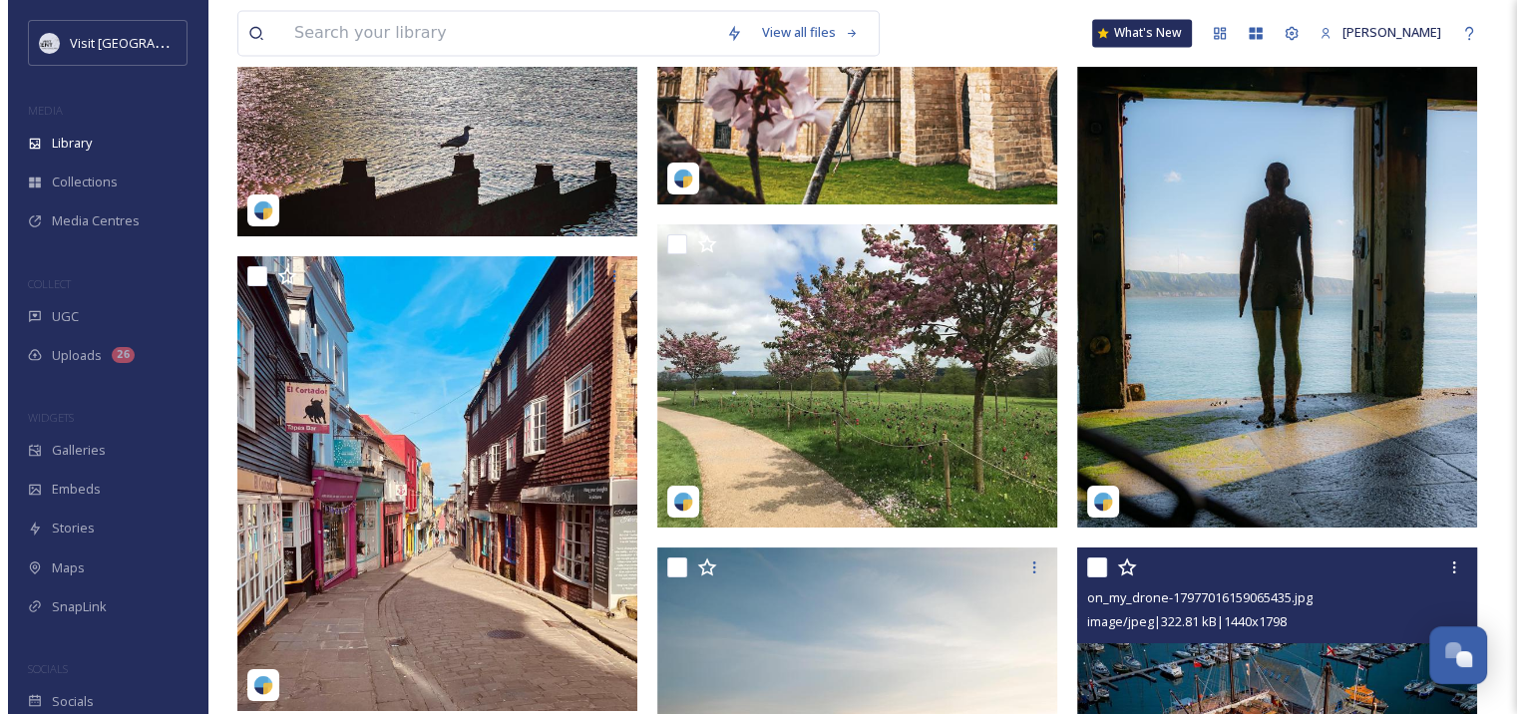
scroll to position [18526, 0]
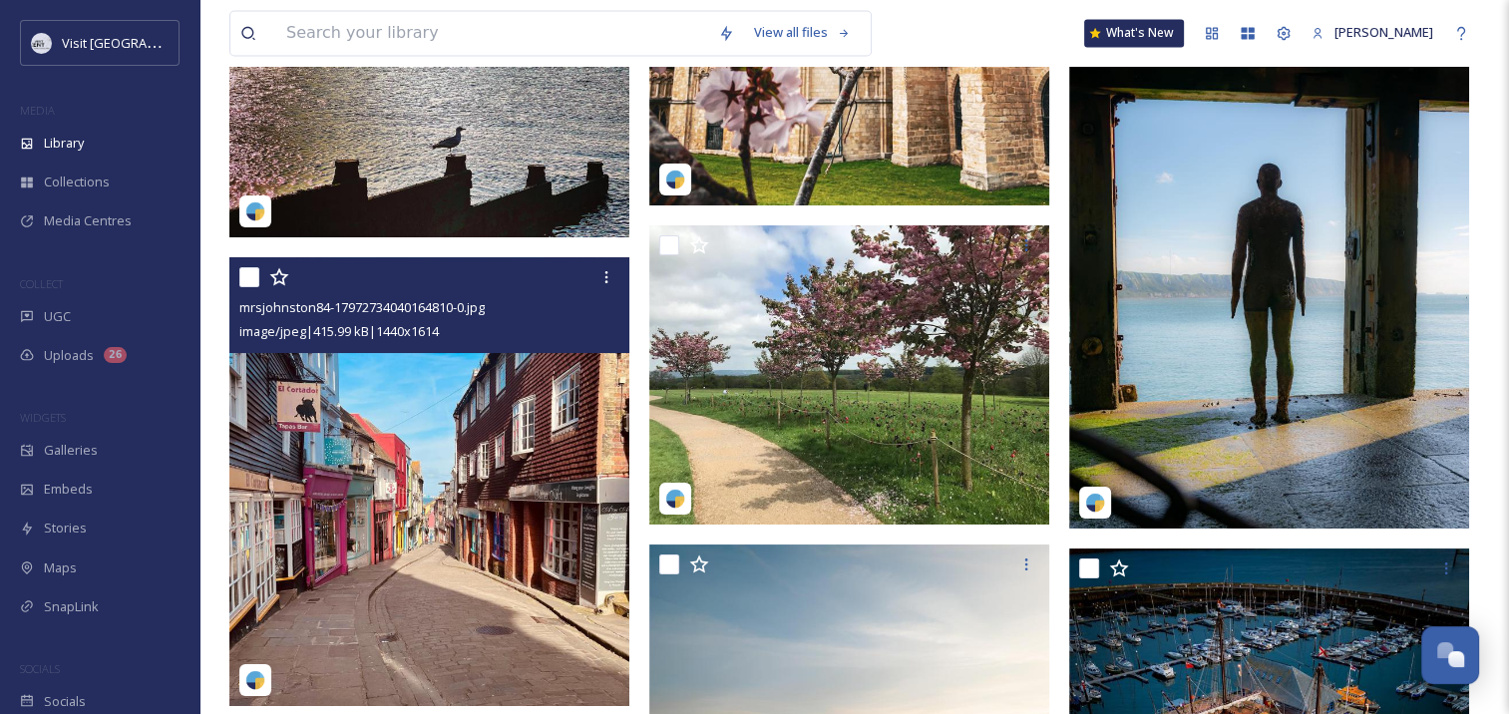
click at [555, 547] on img at bounding box center [429, 481] width 400 height 449
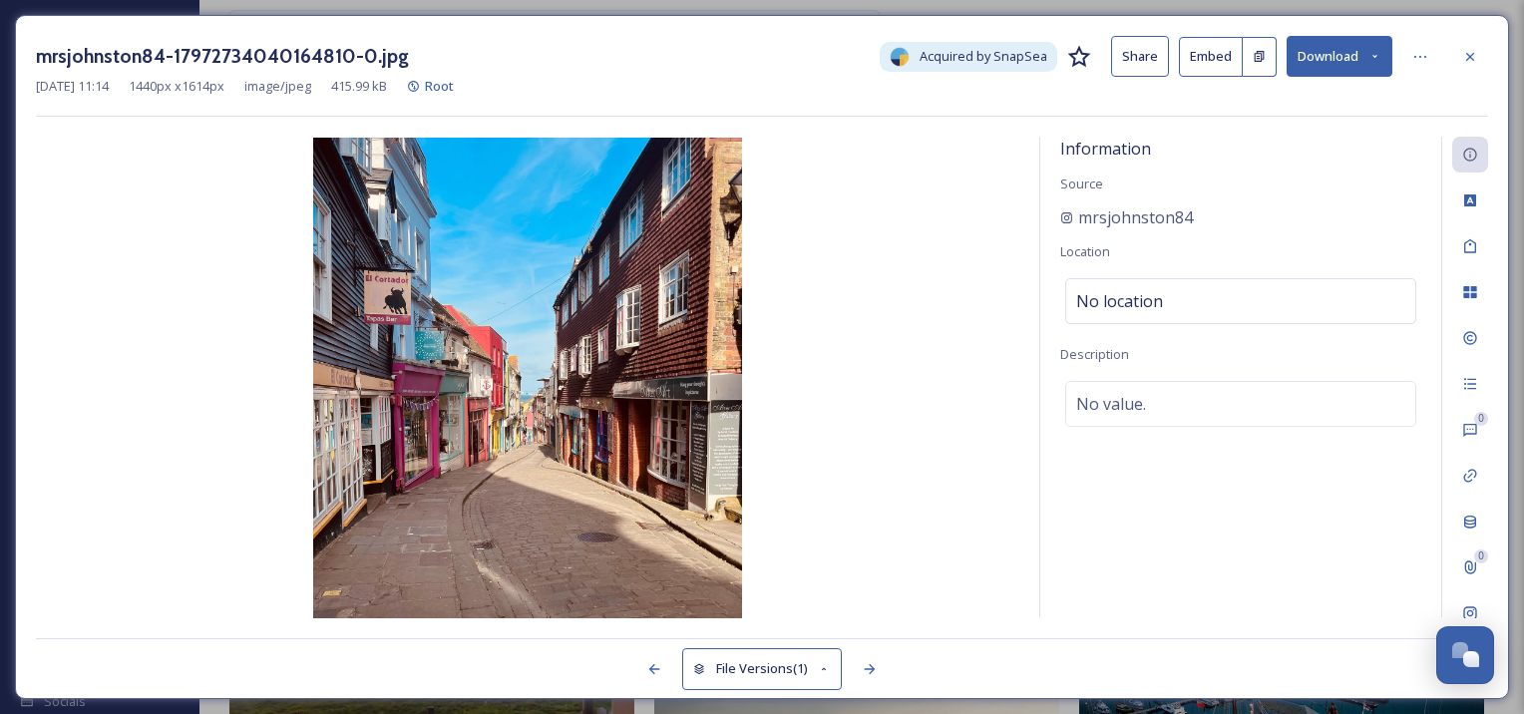
click at [1335, 68] on button "Download" at bounding box center [1340, 56] width 106 height 41
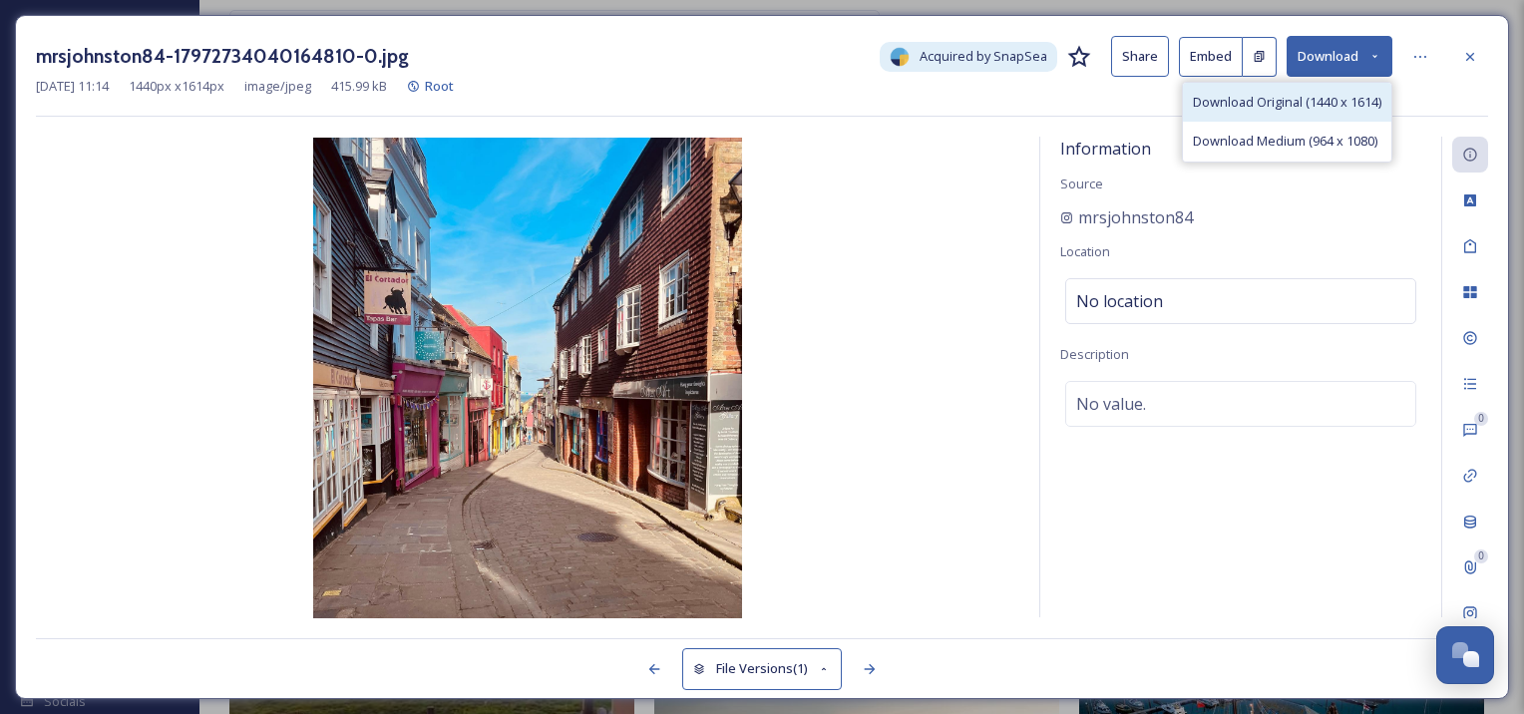
click at [1337, 97] on span "Download Original (1440 x 1614)" at bounding box center [1287, 102] width 189 height 19
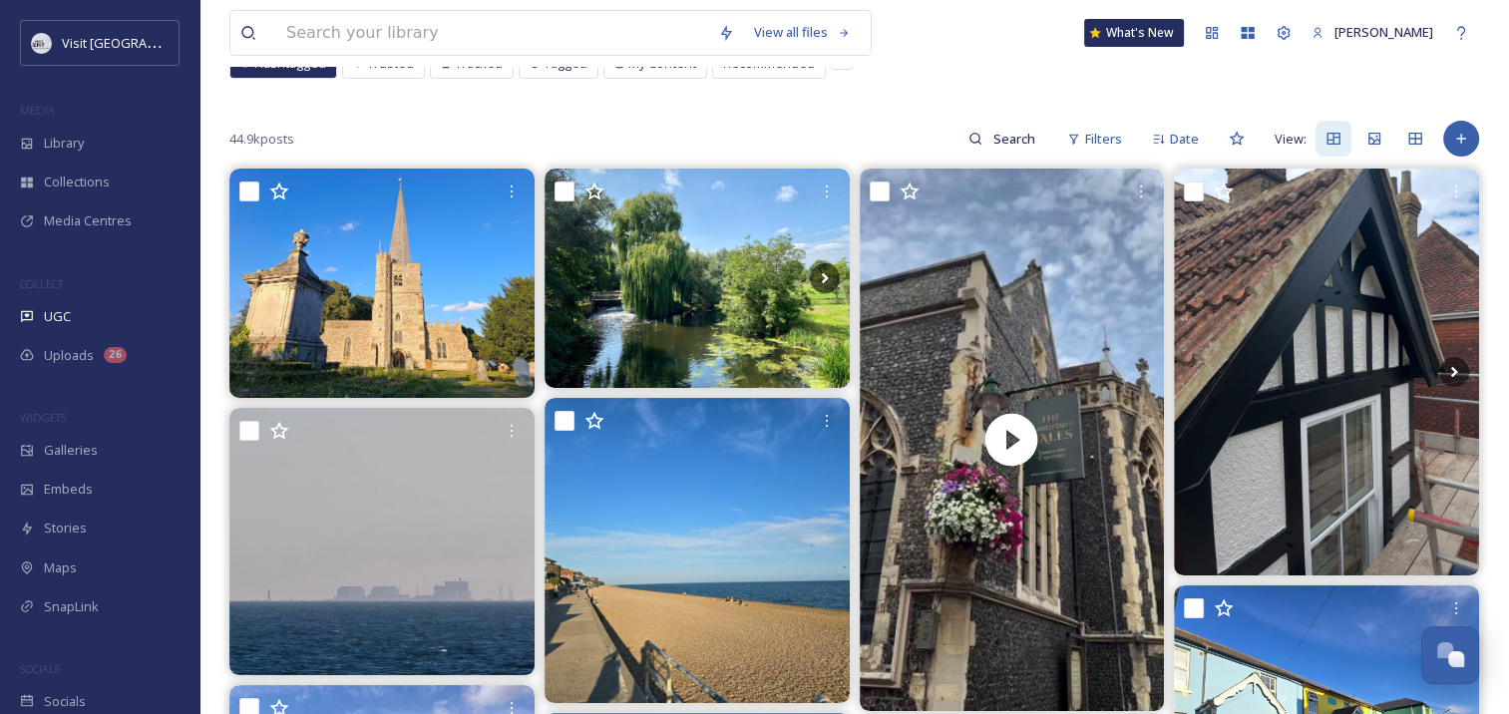
scroll to position [111, 0]
